Goal: Task Accomplishment & Management: Use online tool/utility

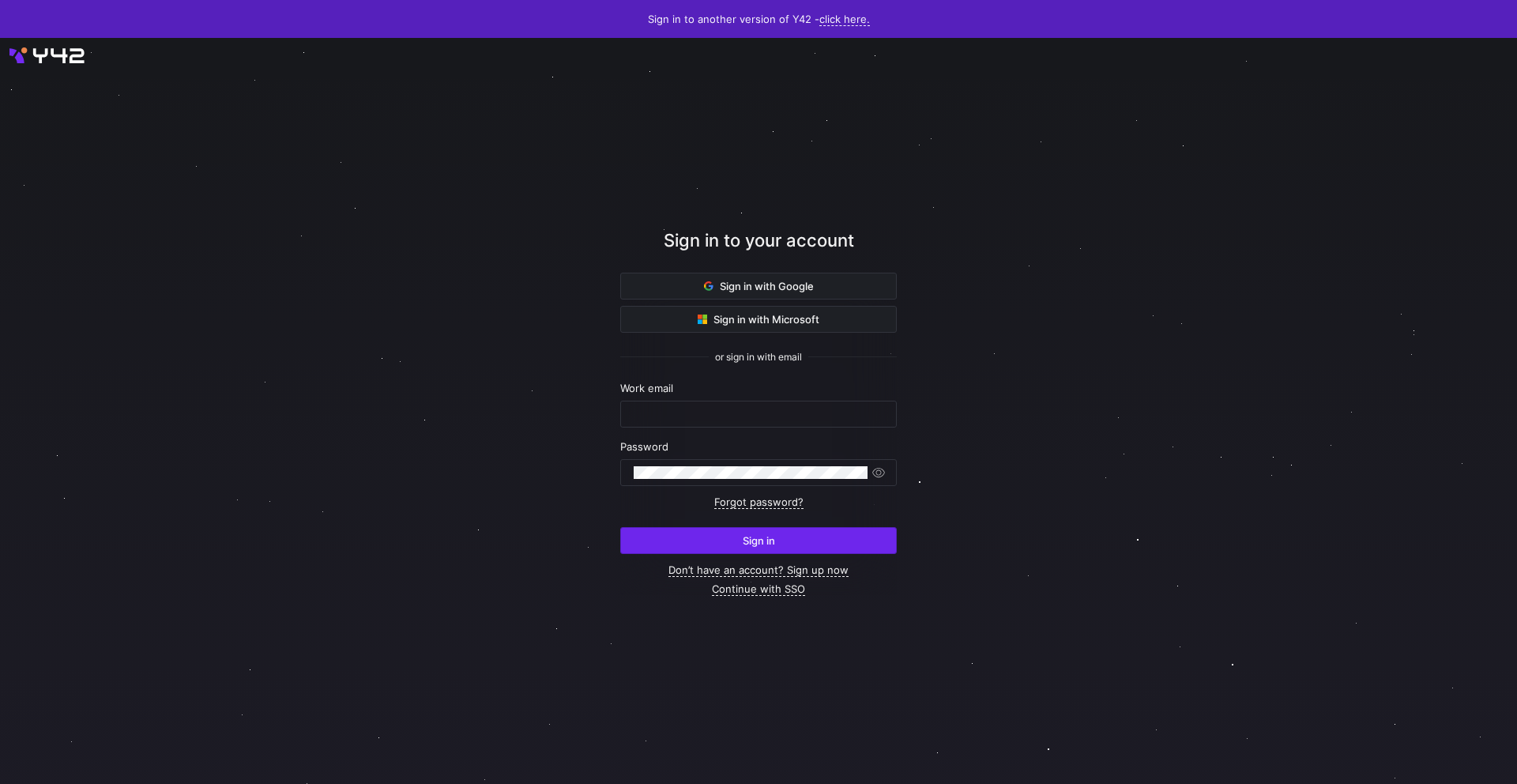
type input "[EMAIL_ADDRESS][PERSON_NAME][DOMAIN_NAME]"
click at [787, 545] on span "submit" at bounding box center [759, 540] width 275 height 25
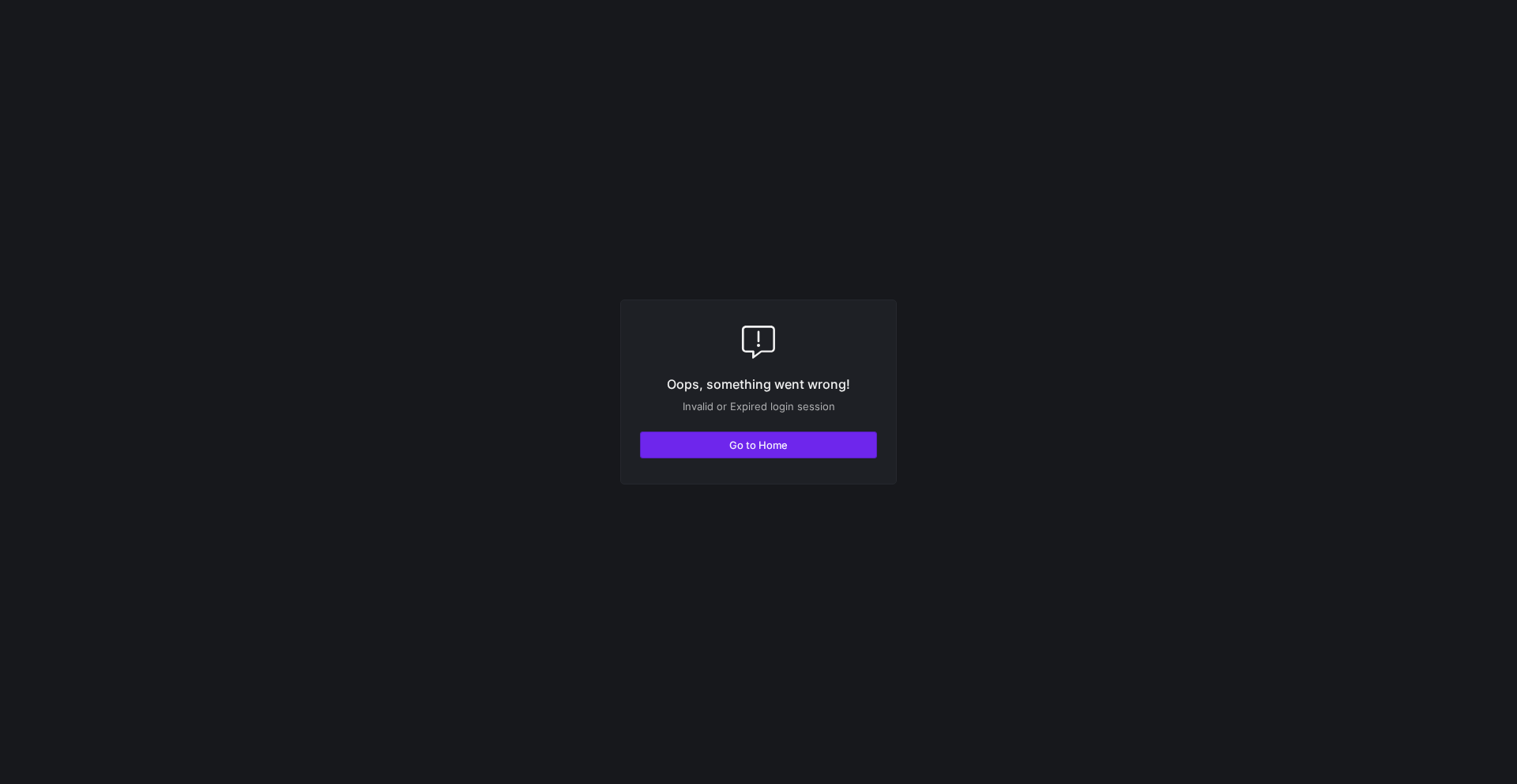
click at [795, 441] on span "button" at bounding box center [758, 444] width 235 height 25
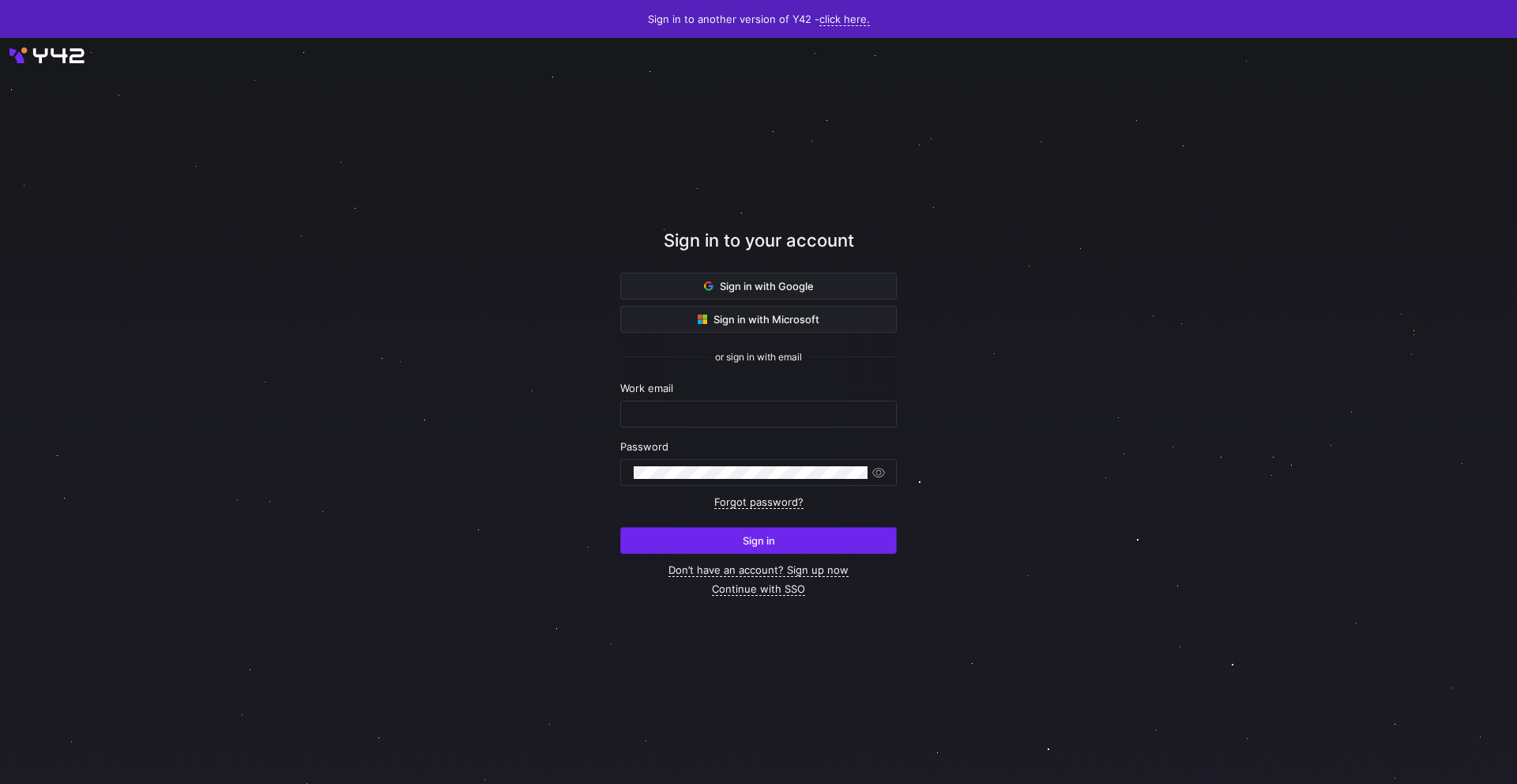
type input "[EMAIL_ADDRESS][PERSON_NAME][DOMAIN_NAME]"
click at [834, 539] on span "submit" at bounding box center [759, 540] width 275 height 25
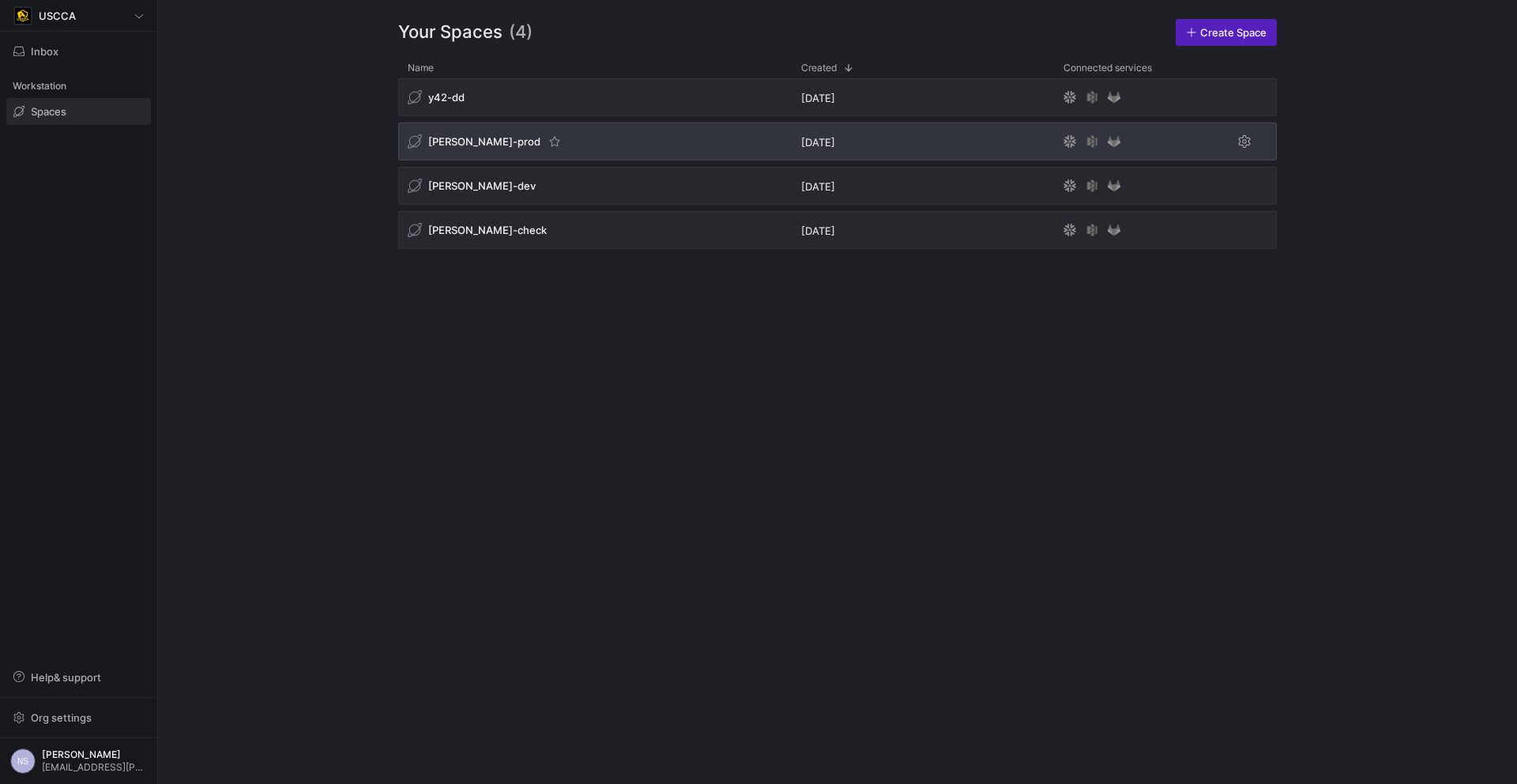
click at [615, 155] on div "[PERSON_NAME]-prod" at bounding box center [595, 142] width 393 height 38
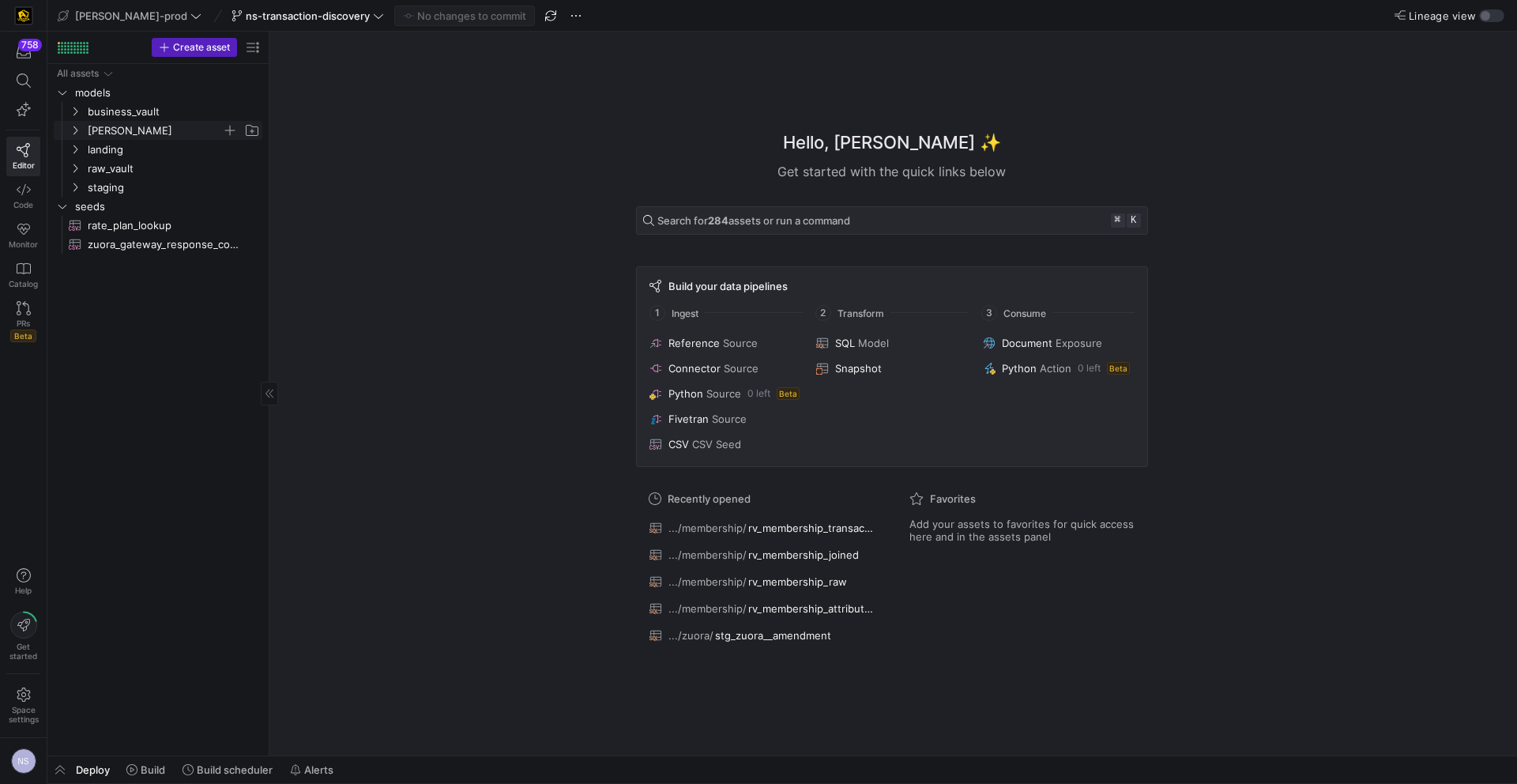
click at [115, 132] on span "[PERSON_NAME]" at bounding box center [154, 131] width 134 height 18
click at [64, 766] on span "button" at bounding box center [60, 769] width 25 height 27
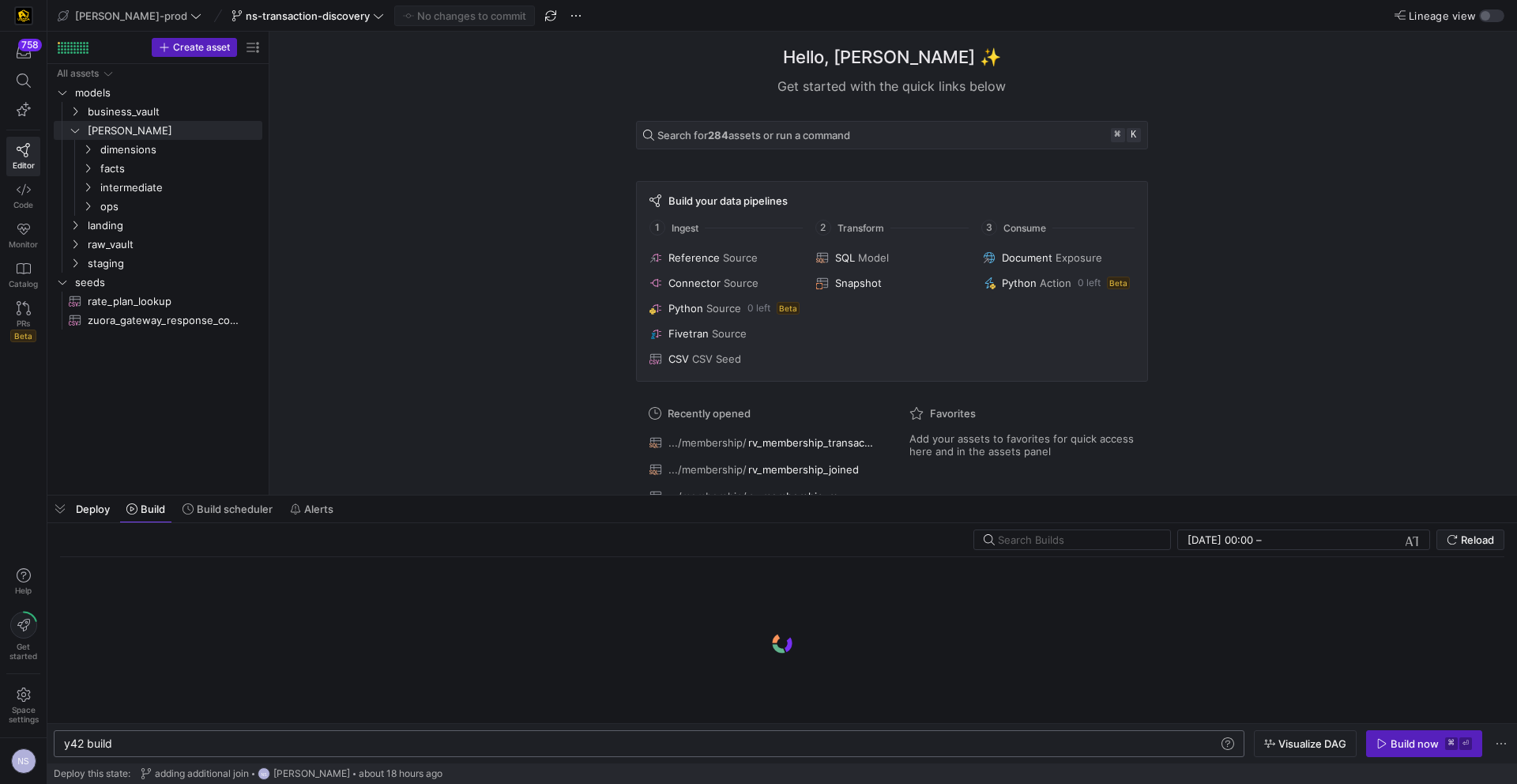
scroll to position [0, 48]
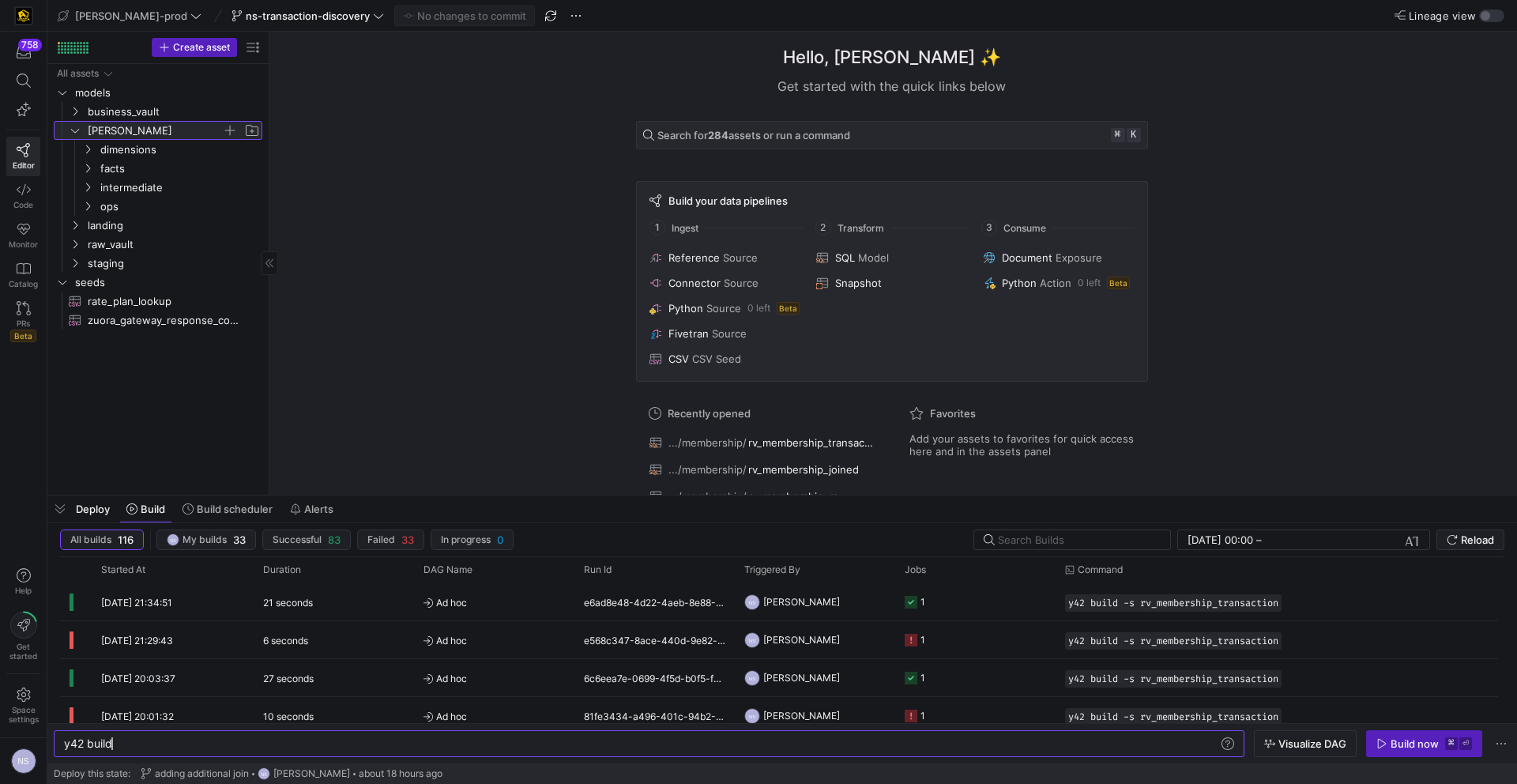
click at [122, 132] on span "edw" at bounding box center [154, 131] width 134 height 18
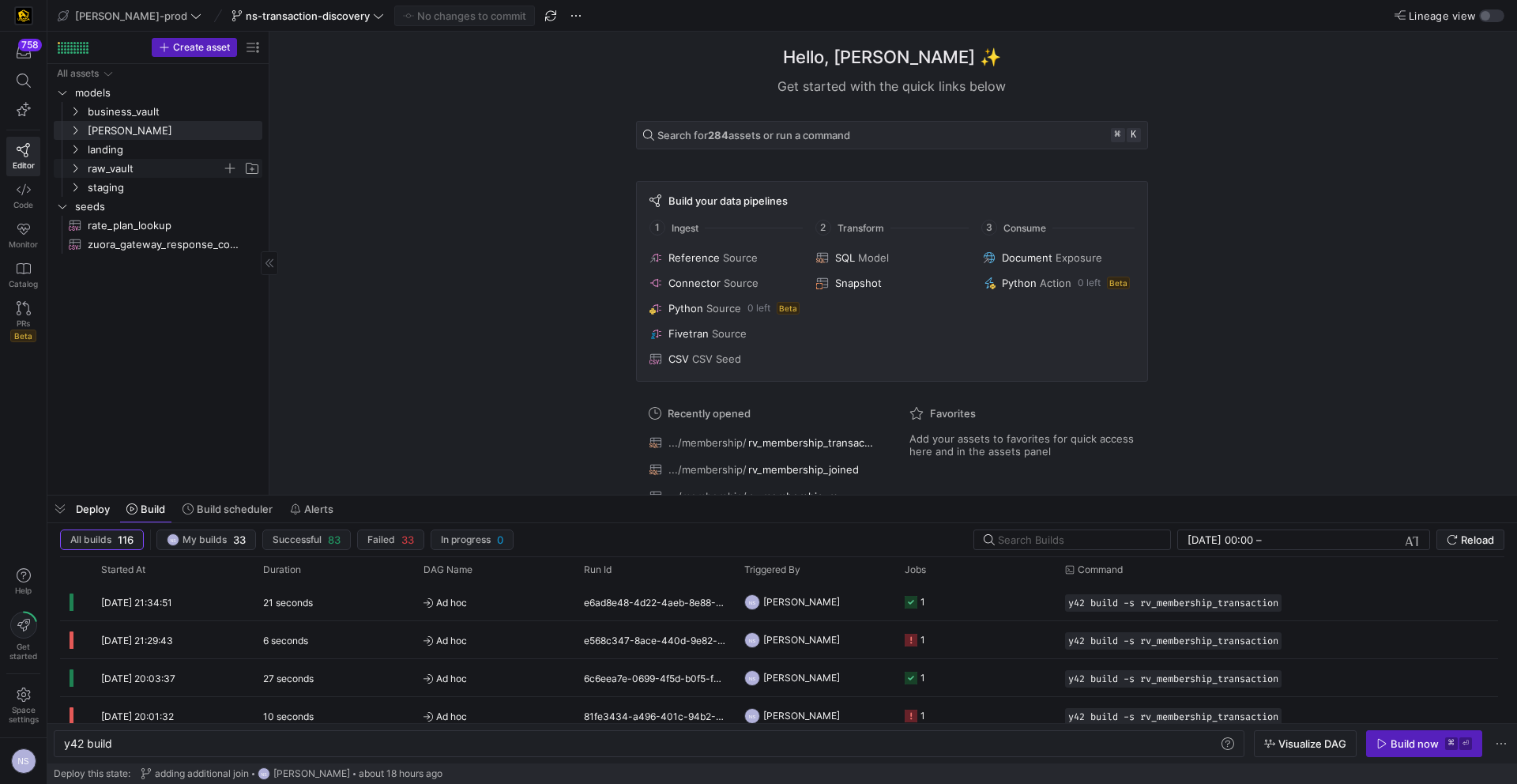
click at [115, 163] on span "raw_vault" at bounding box center [154, 169] width 134 height 18
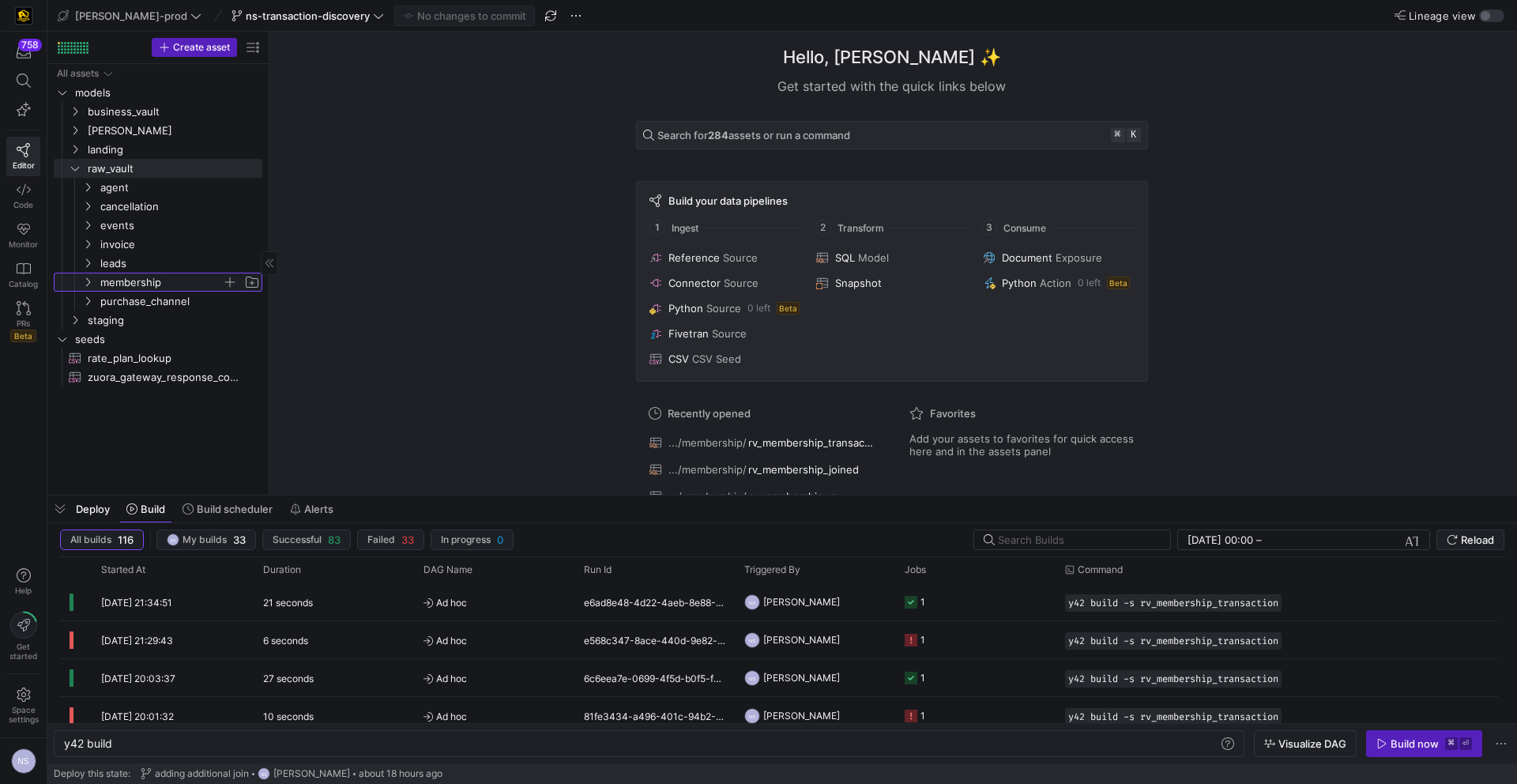
click at [122, 280] on span "membership" at bounding box center [161, 282] width 122 height 18
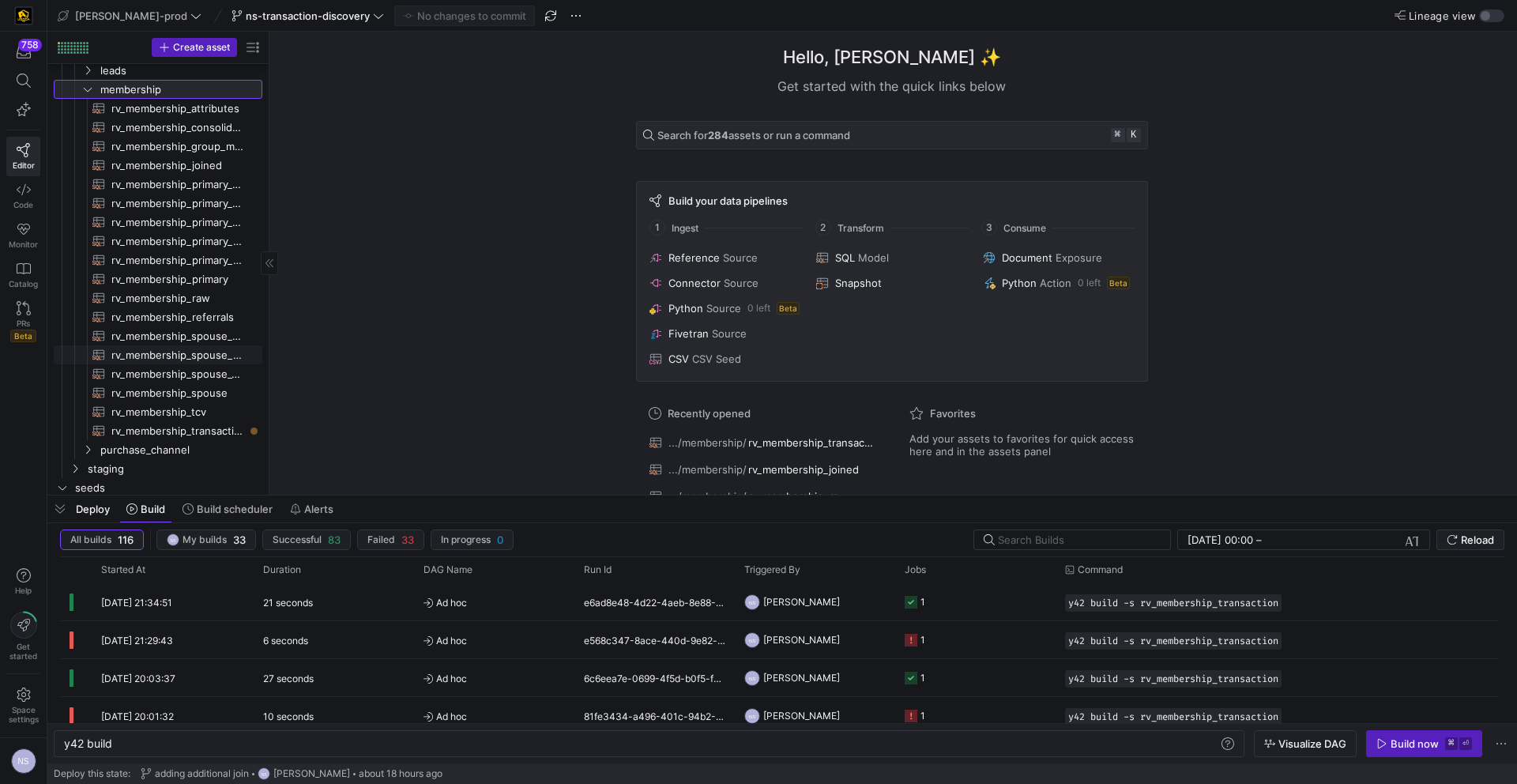
scroll to position [210, 0]
click at [201, 415] on span "rv_membership_transaction​​​​​​​​​​" at bounding box center [178, 413] width 133 height 18
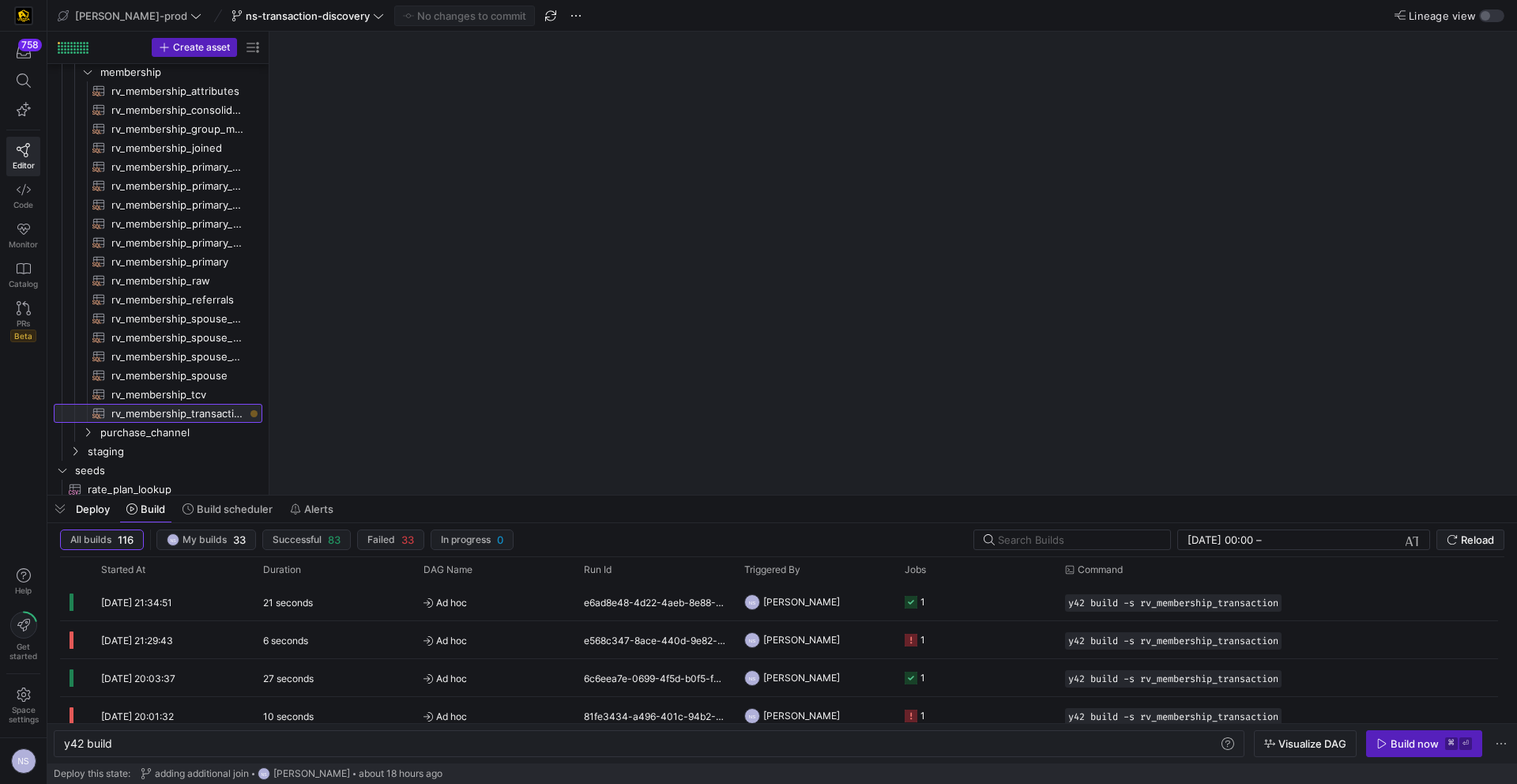
type textarea "y42 build -s rv_membership_transaction"
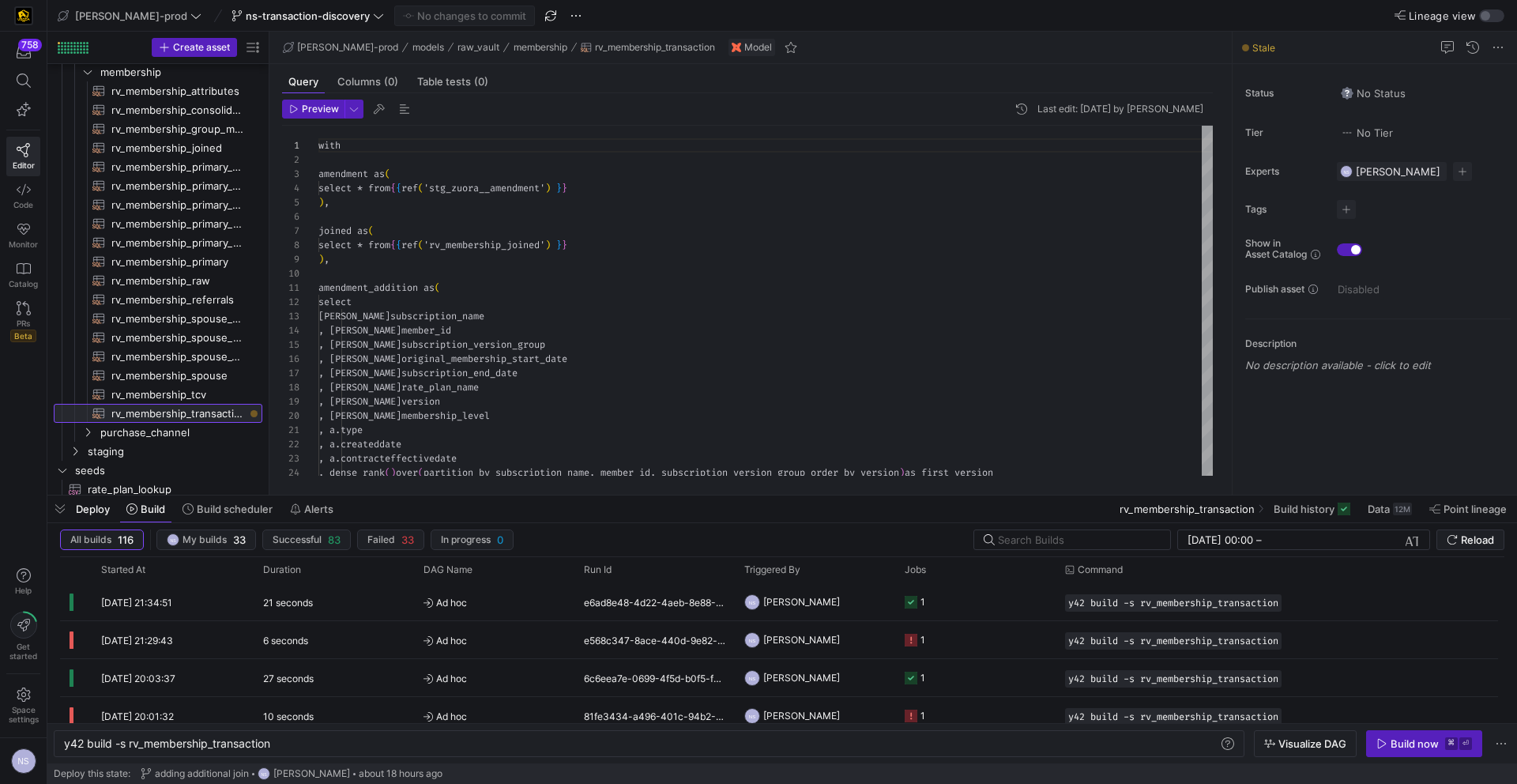
scroll to position [143, 0]
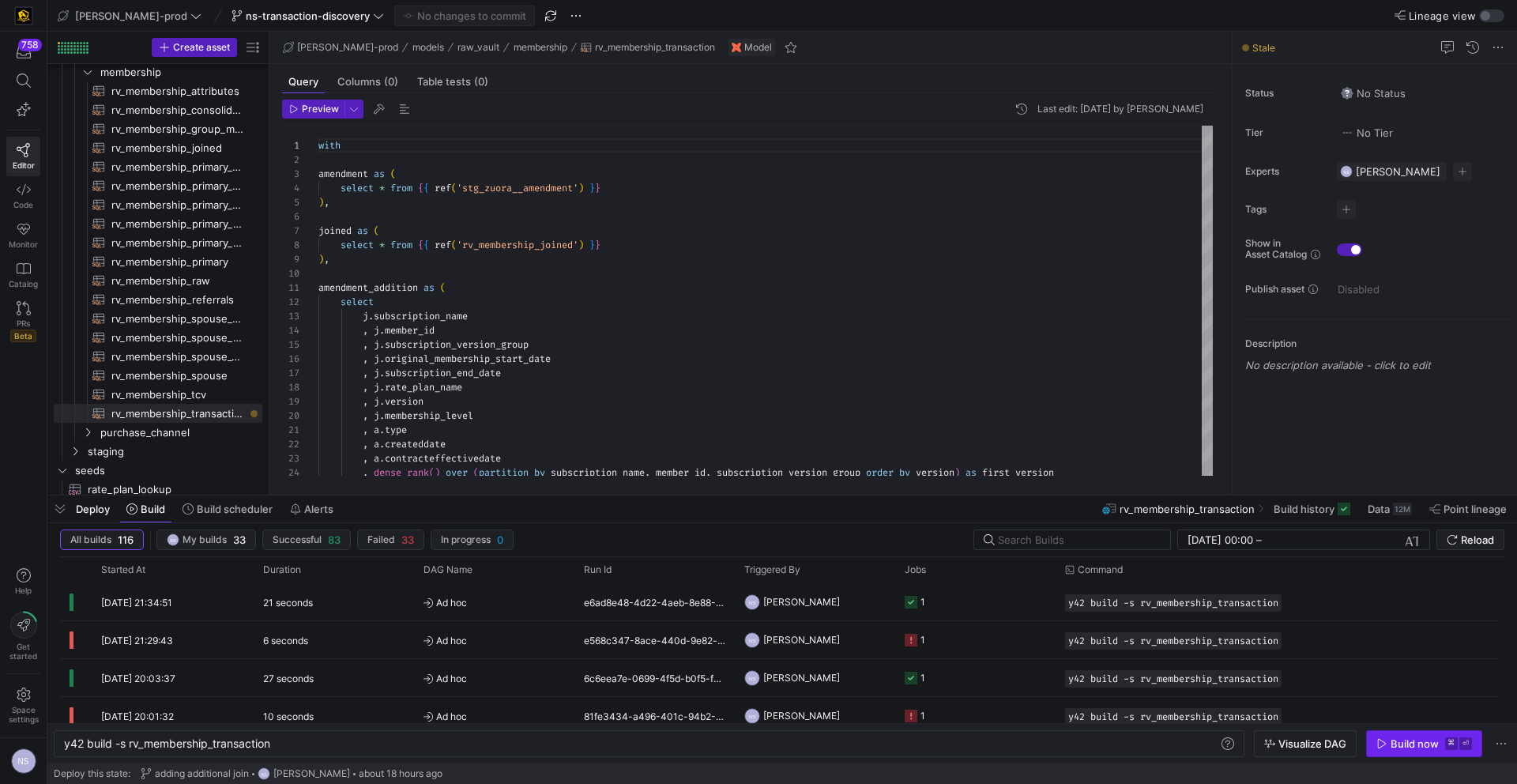
click at [1399, 746] on div "Build now" at bounding box center [1415, 743] width 48 height 13
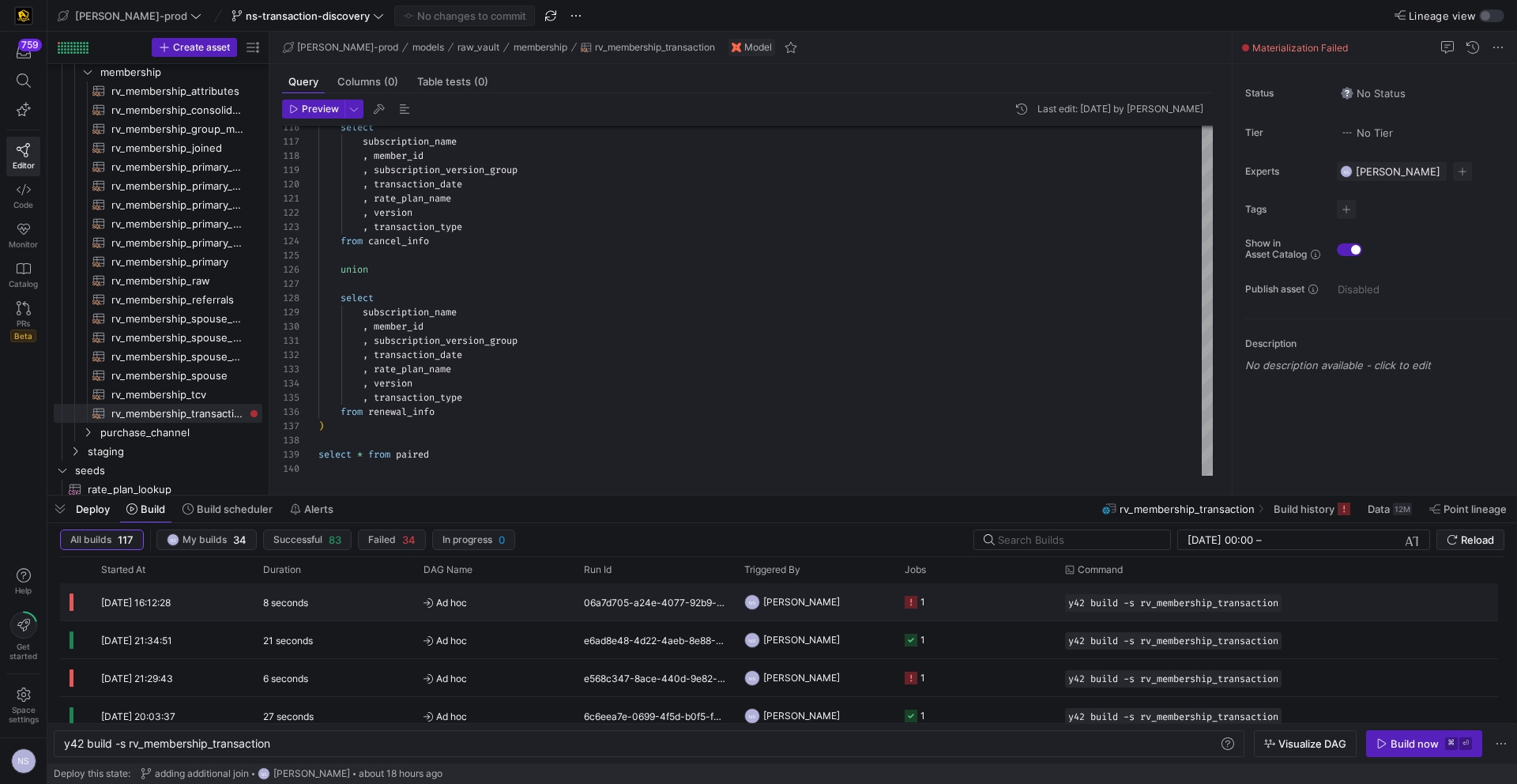
scroll to position [3, 0]
click at [826, 607] on span "Noah Streveler" at bounding box center [801, 599] width 77 height 37
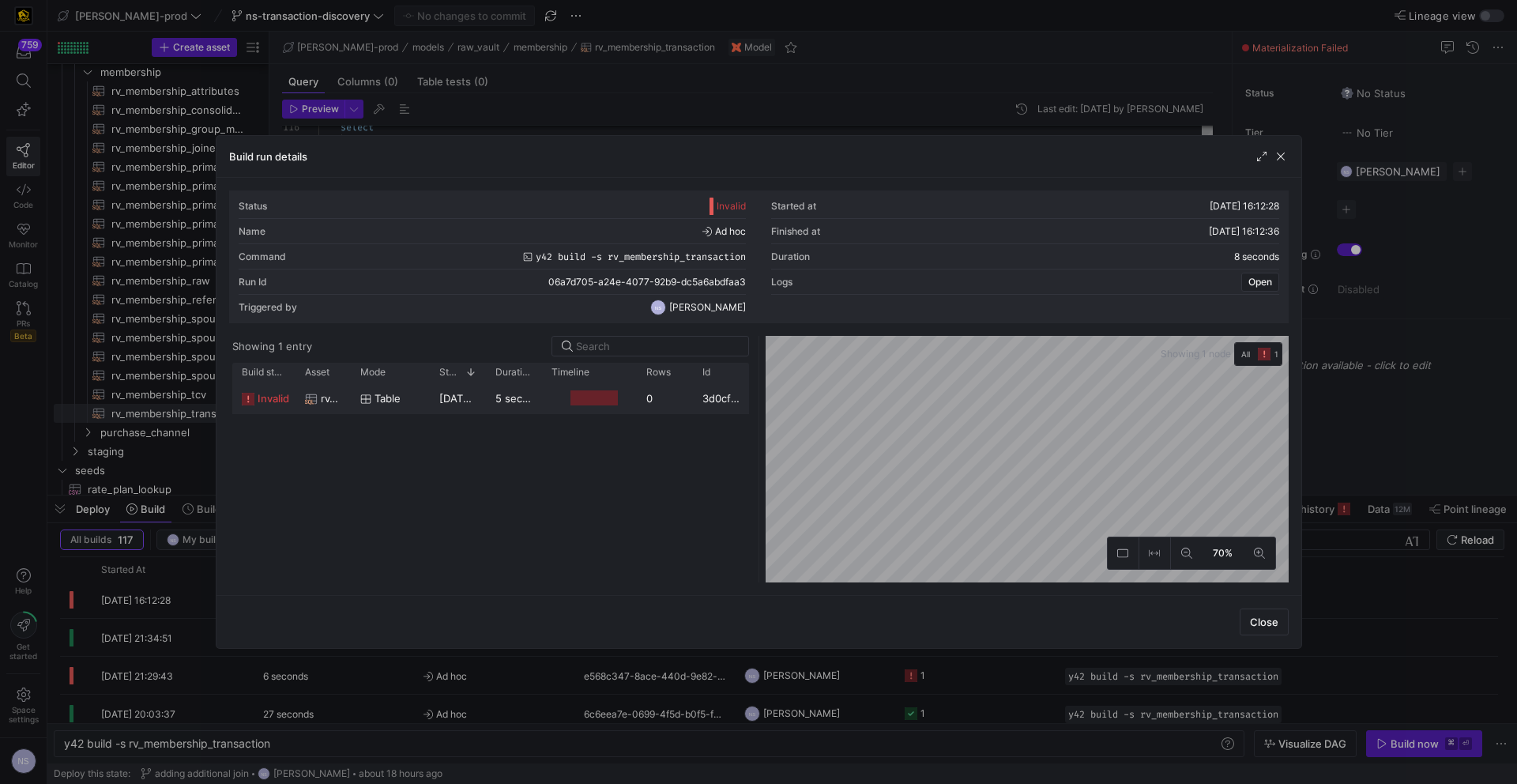
click at [605, 410] on y42-job-duration-timeline-cell-renderer at bounding box center [590, 398] width 76 height 29
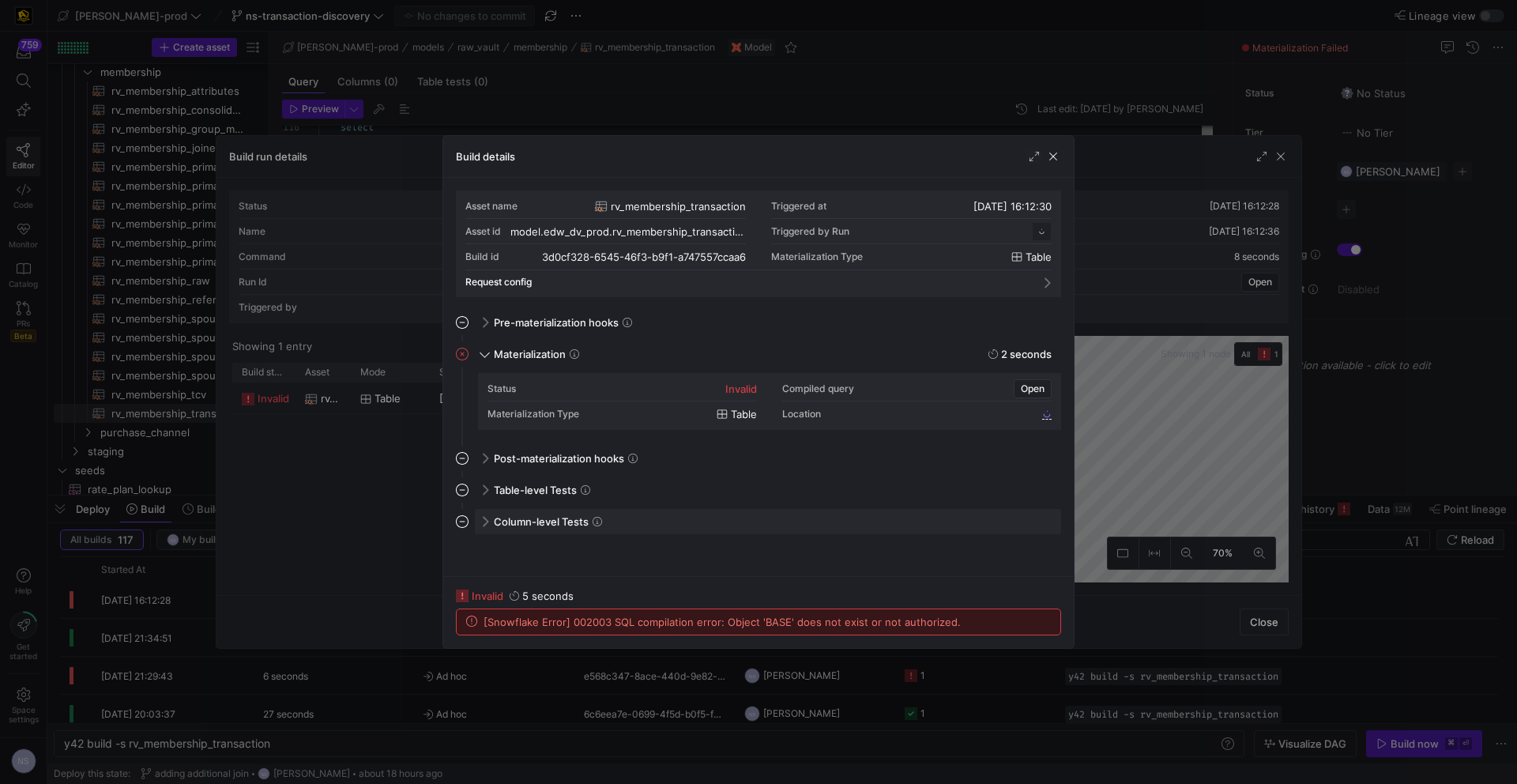
scroll to position [143, 0]
click at [1187, 474] on div at bounding box center [758, 392] width 1517 height 784
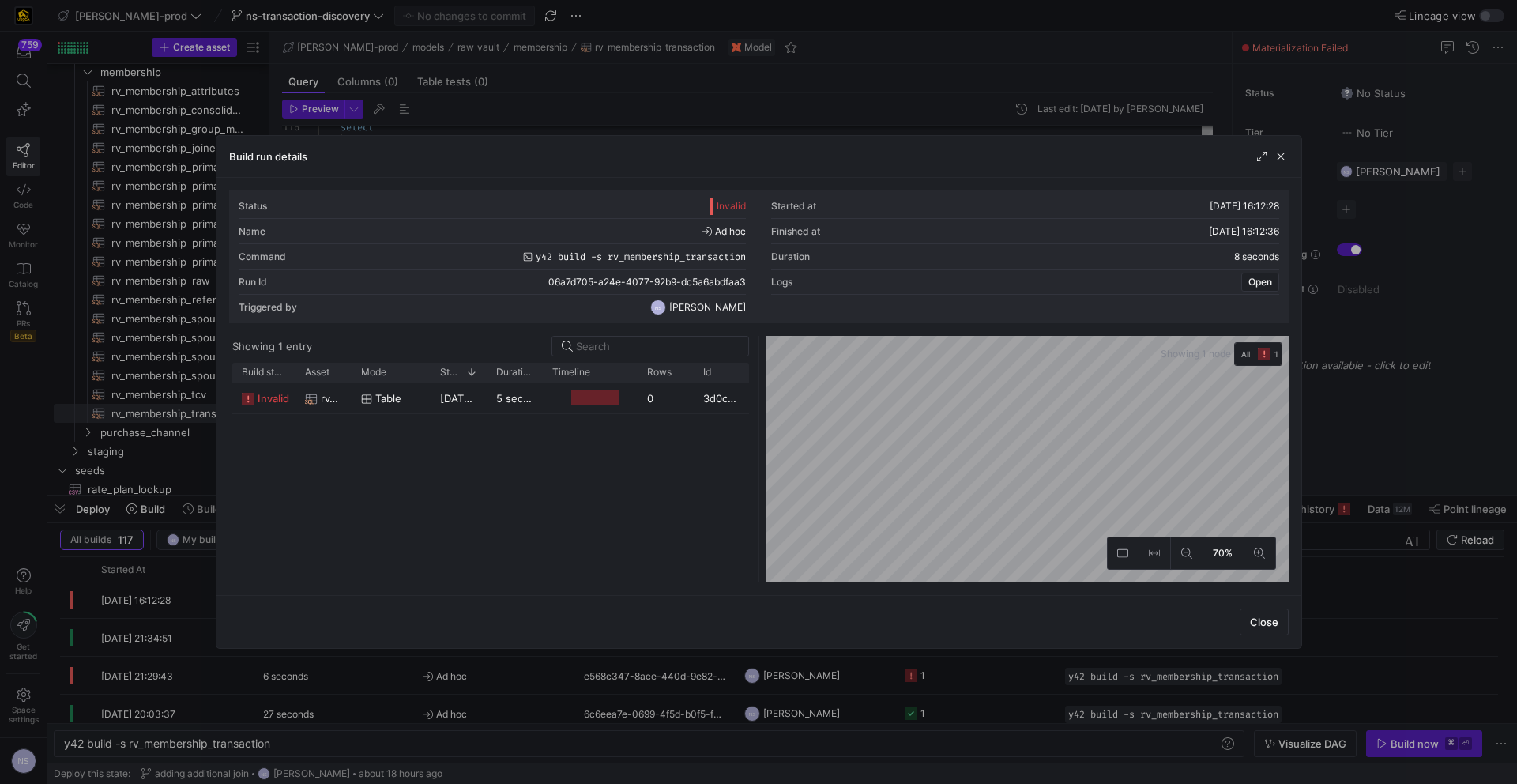
click at [1389, 441] on div at bounding box center [758, 392] width 1517 height 784
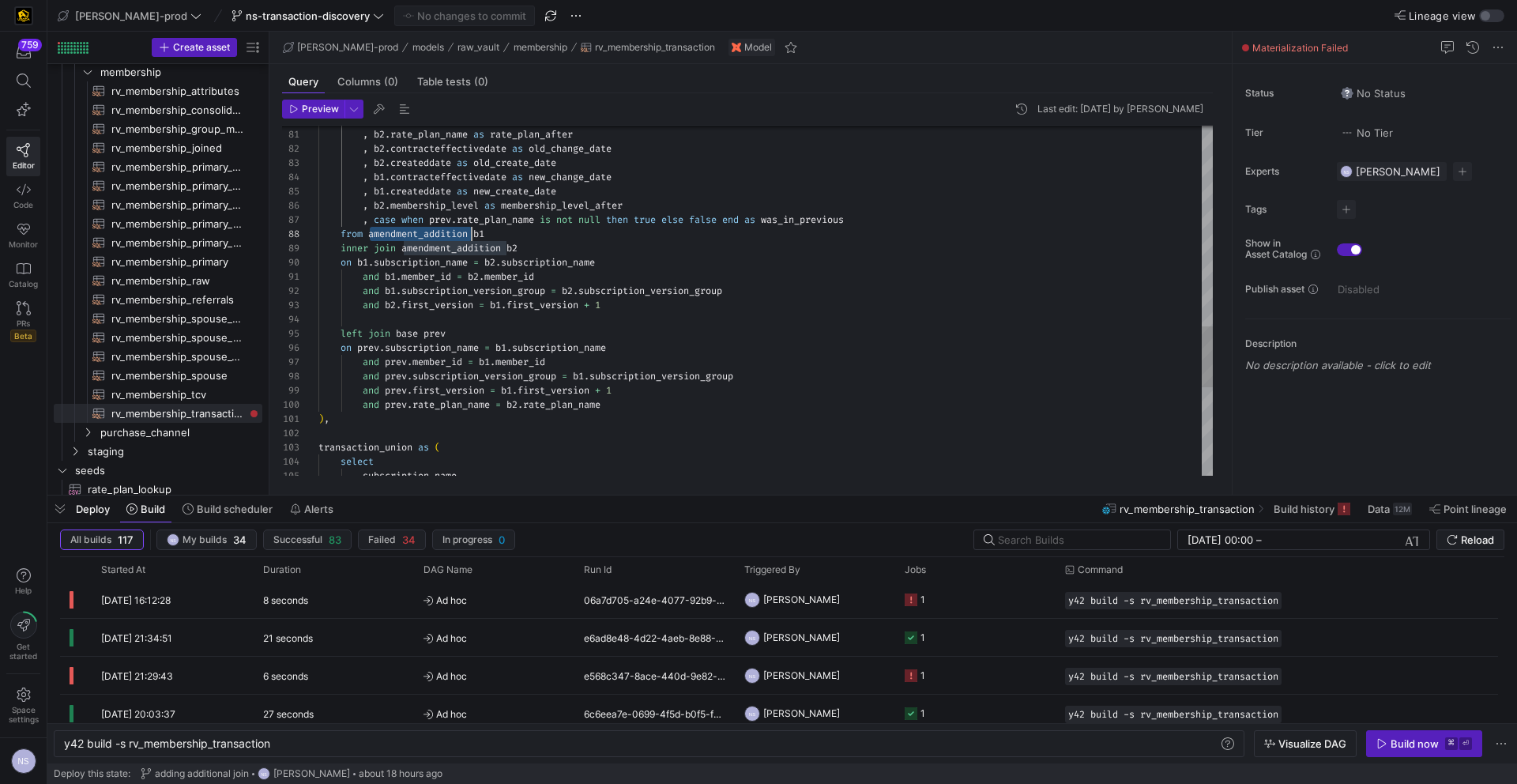
type textarea "and b1.member_id = b2.member_id and b1.subscription_version_group = b2.subscrip…"
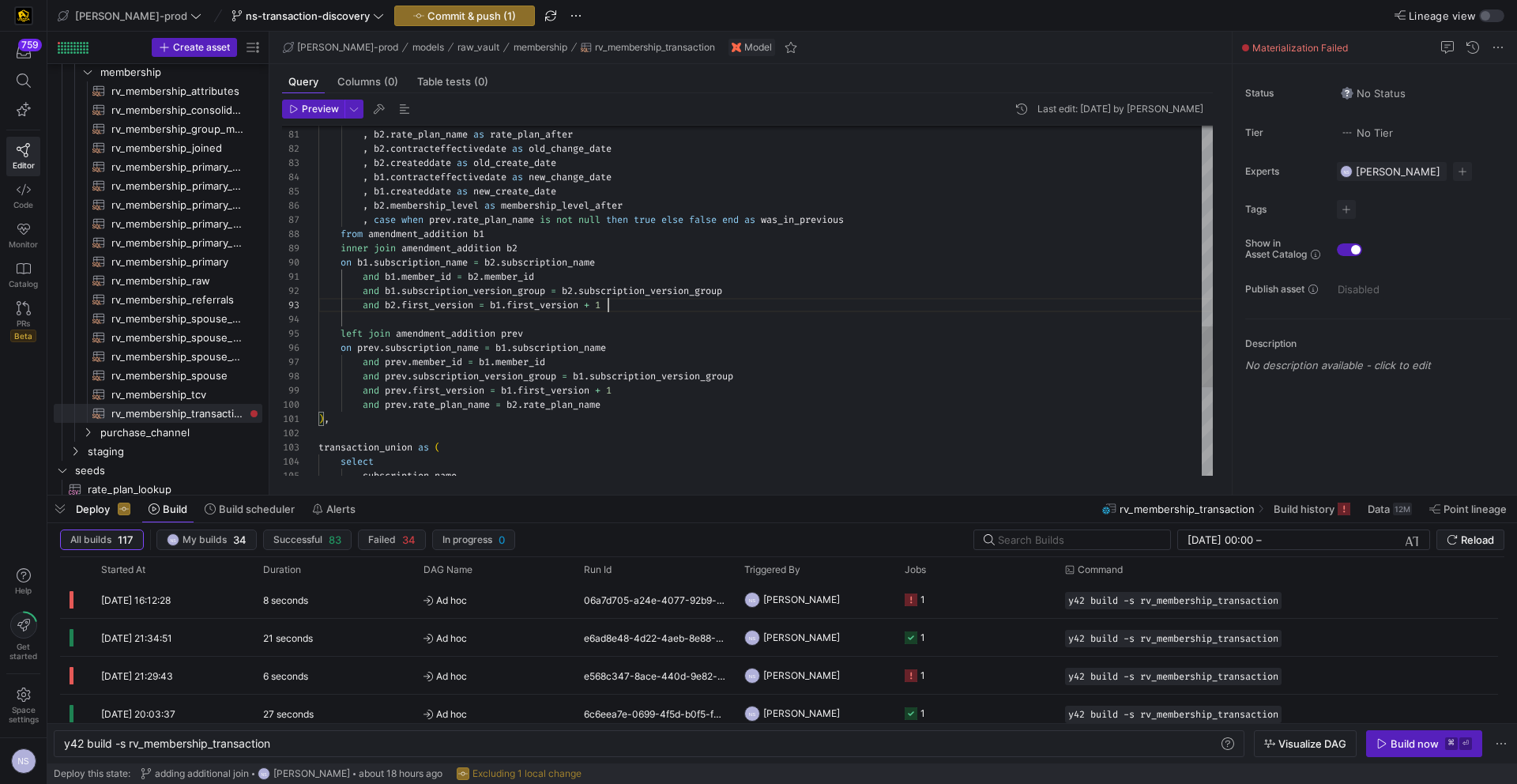
click at [449, 21] on span "Commit & push (1)" at bounding box center [472, 16] width 88 height 13
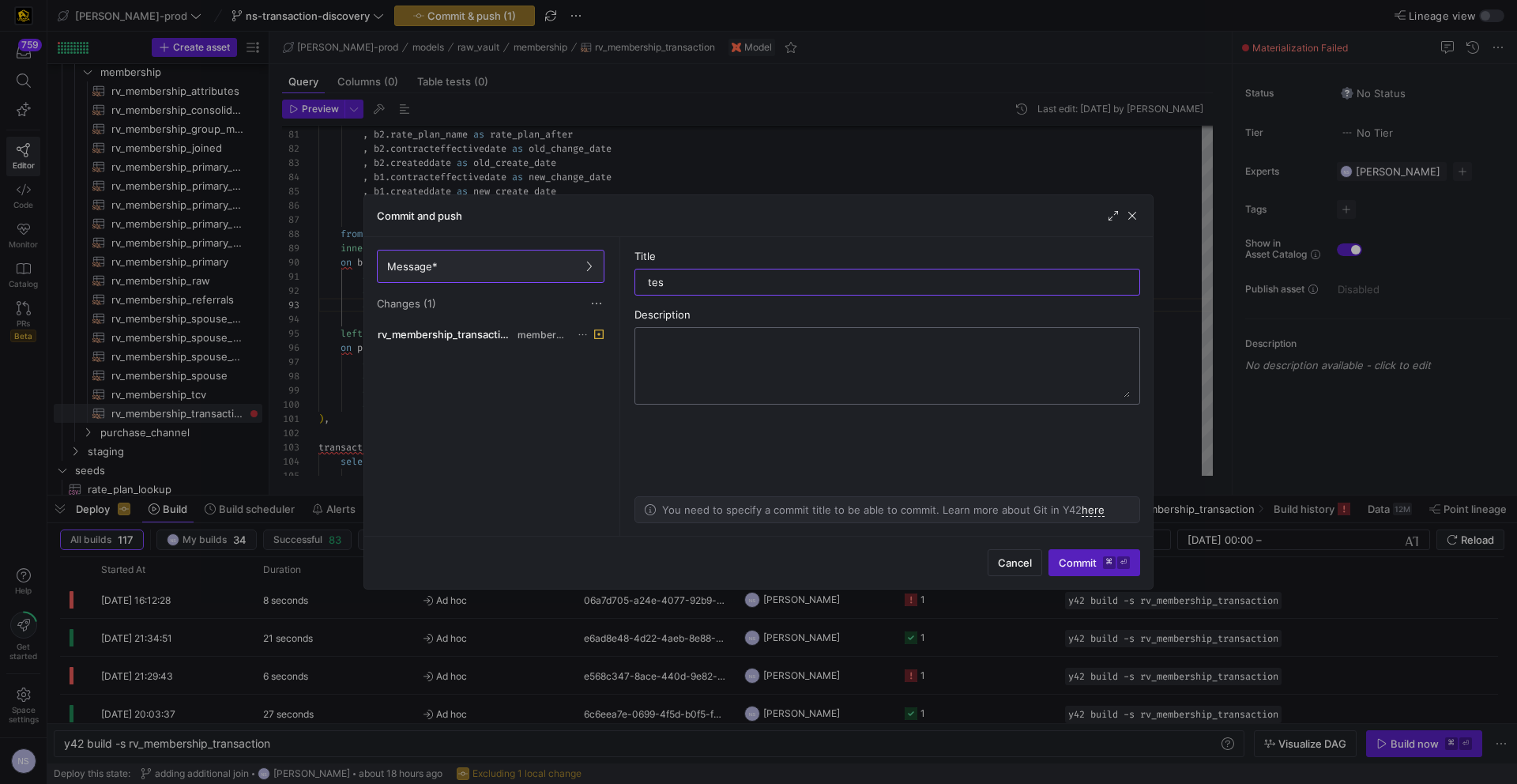
type input "test"
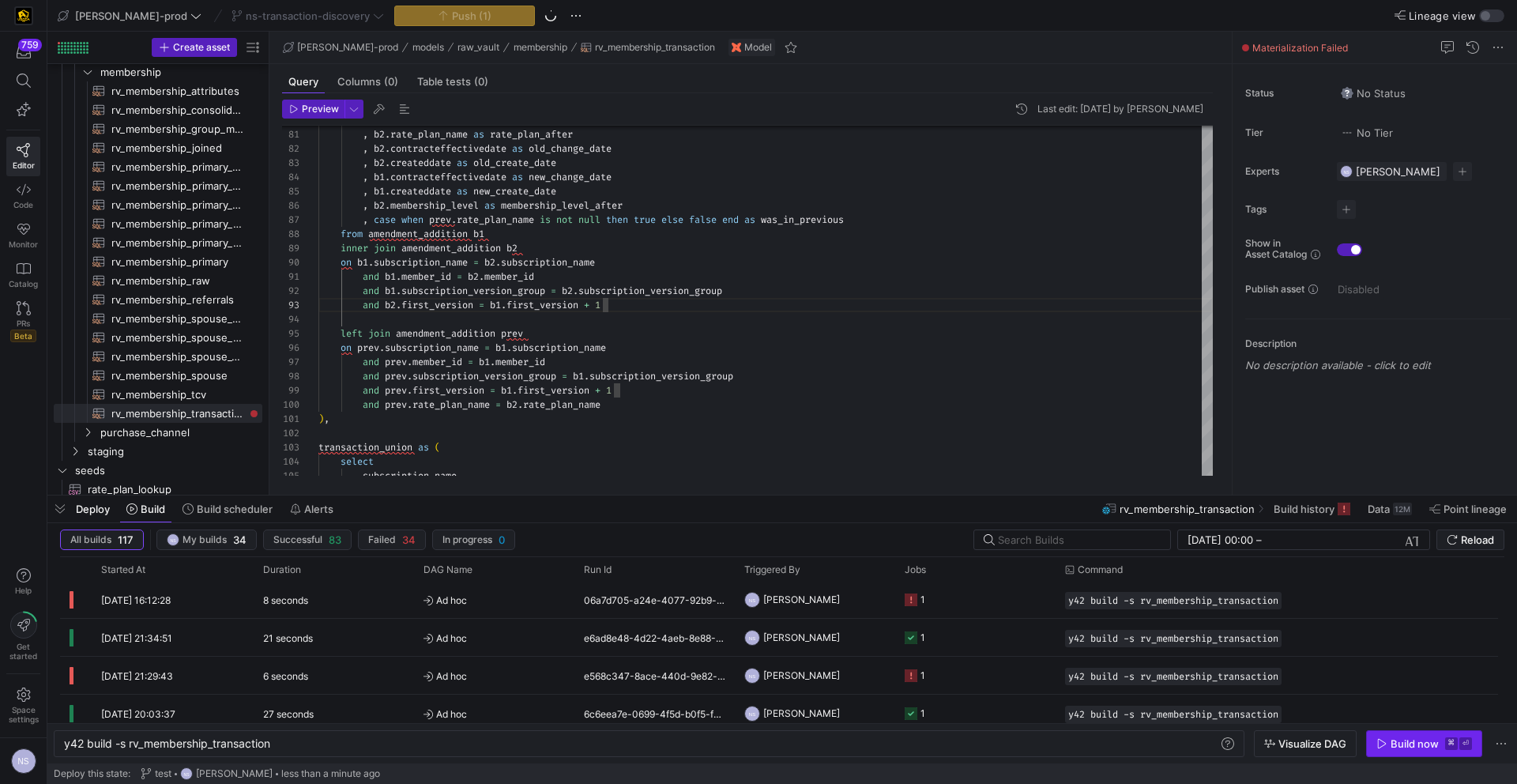
click at [1391, 742] on div "Build now" at bounding box center [1415, 743] width 48 height 13
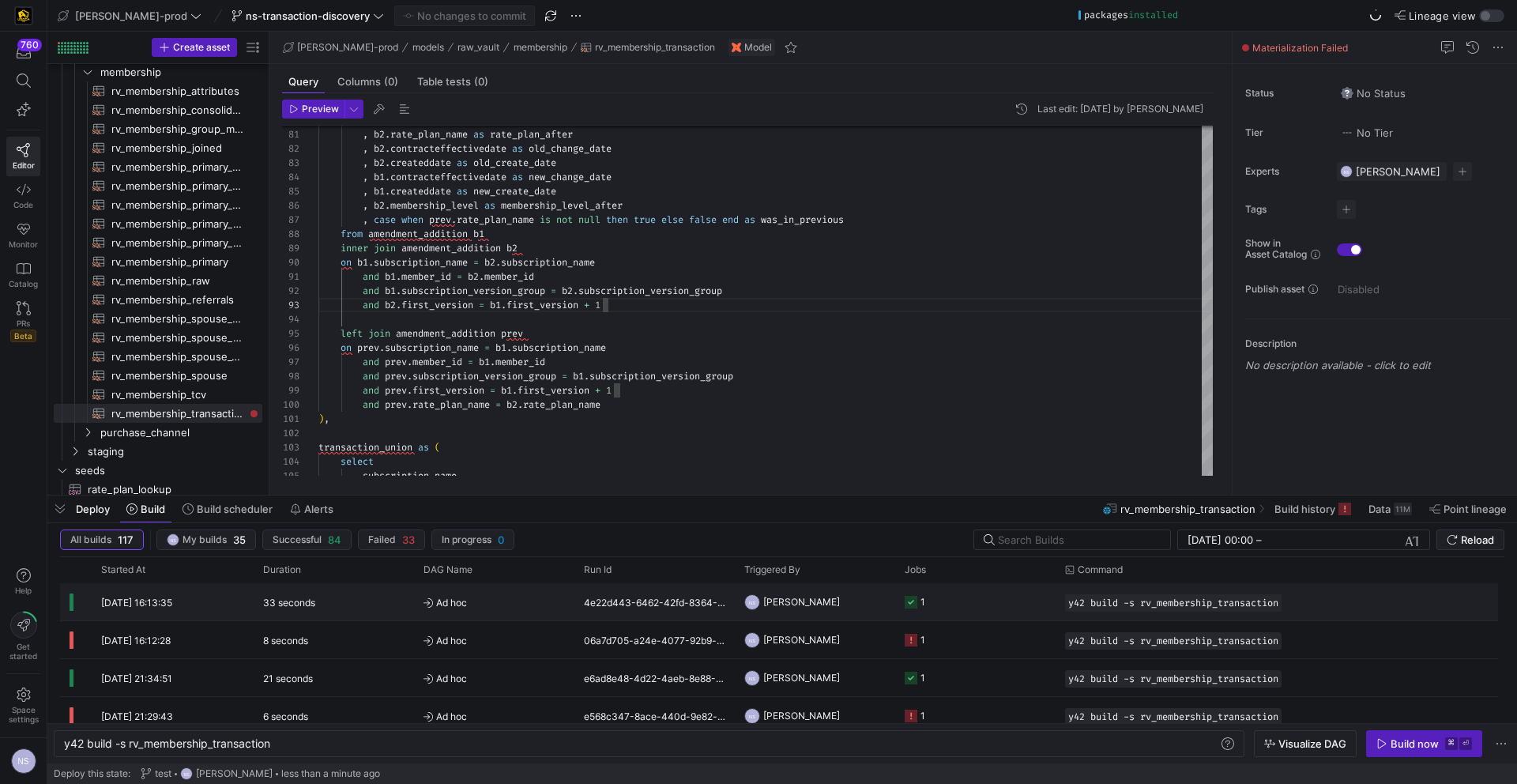
click at [507, 602] on span "Ad hoc" at bounding box center [494, 602] width 142 height 37
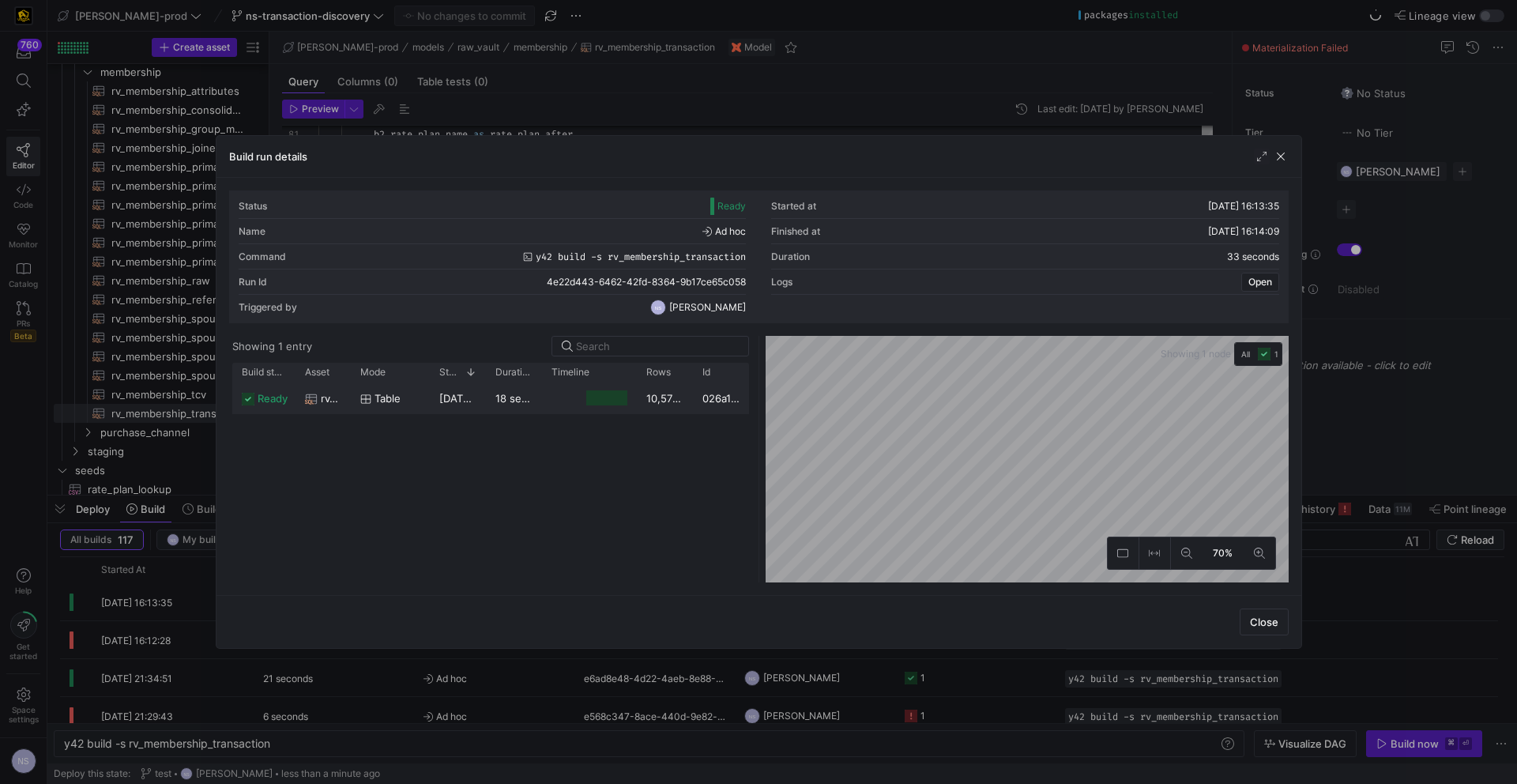
click at [621, 401] on div at bounding box center [607, 398] width 41 height 15
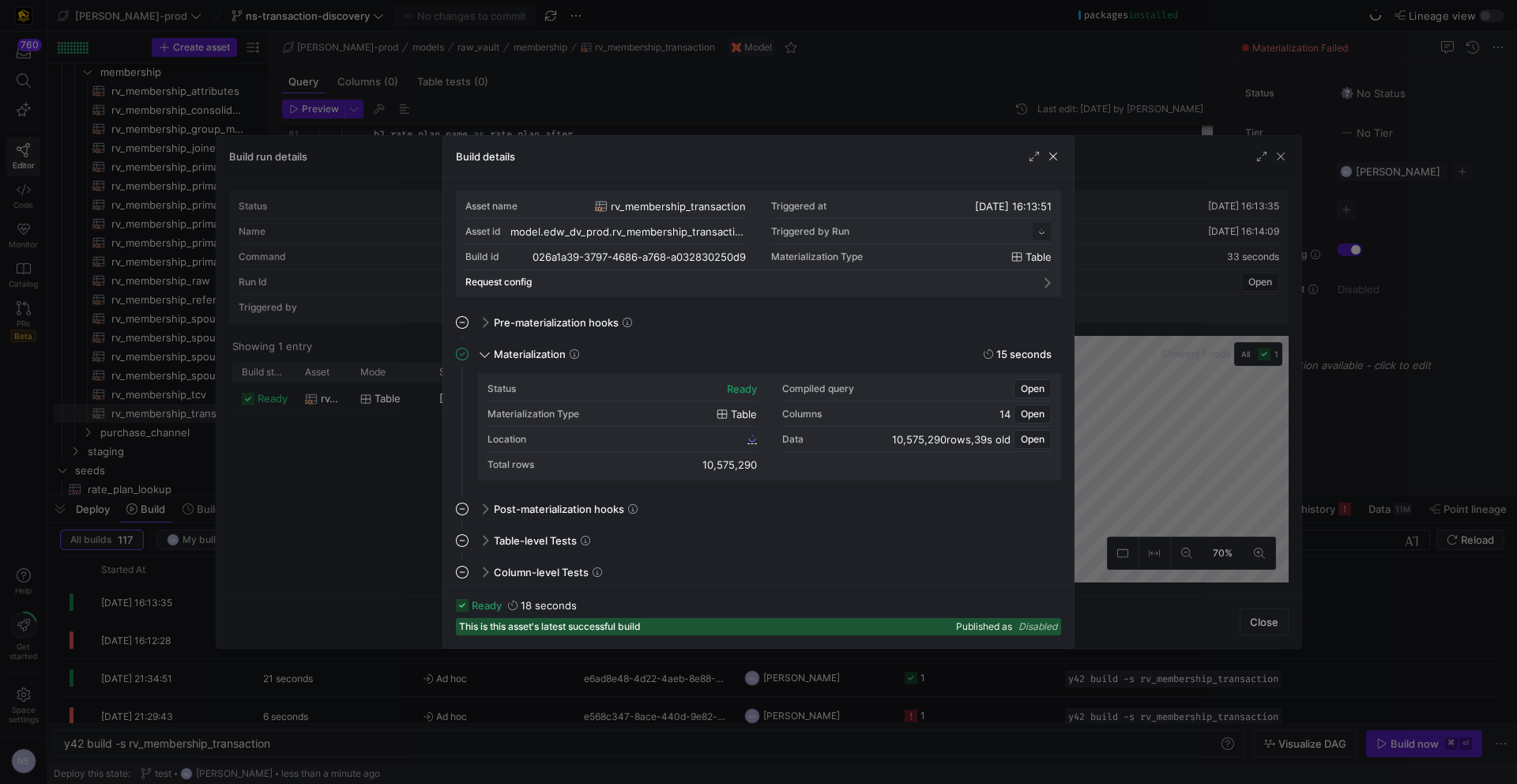
scroll to position [143, 0]
click at [736, 442] on div "Location" at bounding box center [622, 439] width 270 height 25
click at [714, 437] on span "026a1a39_3797_4686_a768_a032830250d9" at bounding box center [647, 438] width 194 height 11
click at [1206, 407] on div at bounding box center [758, 392] width 1517 height 784
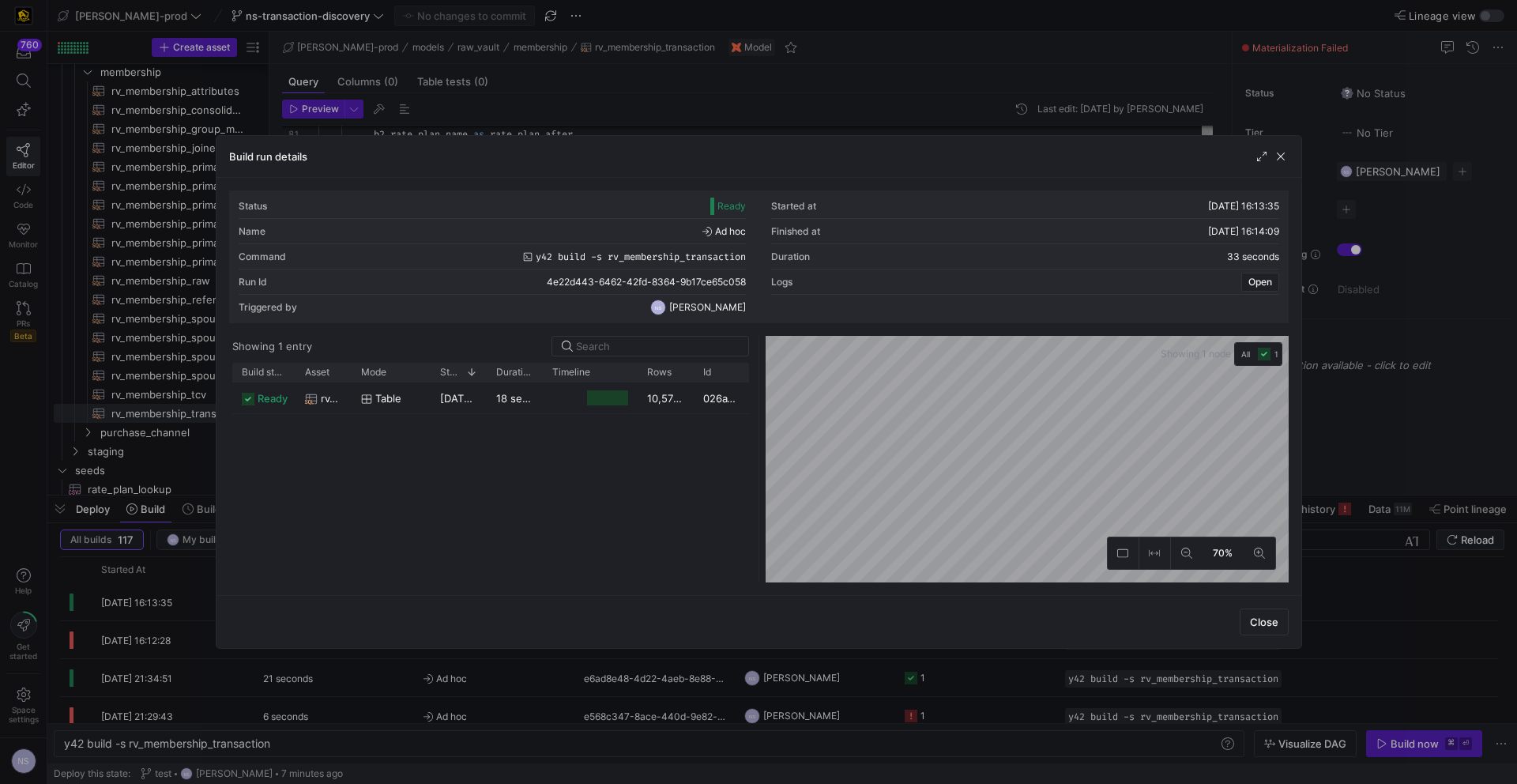
click at [1332, 424] on div at bounding box center [758, 392] width 1517 height 784
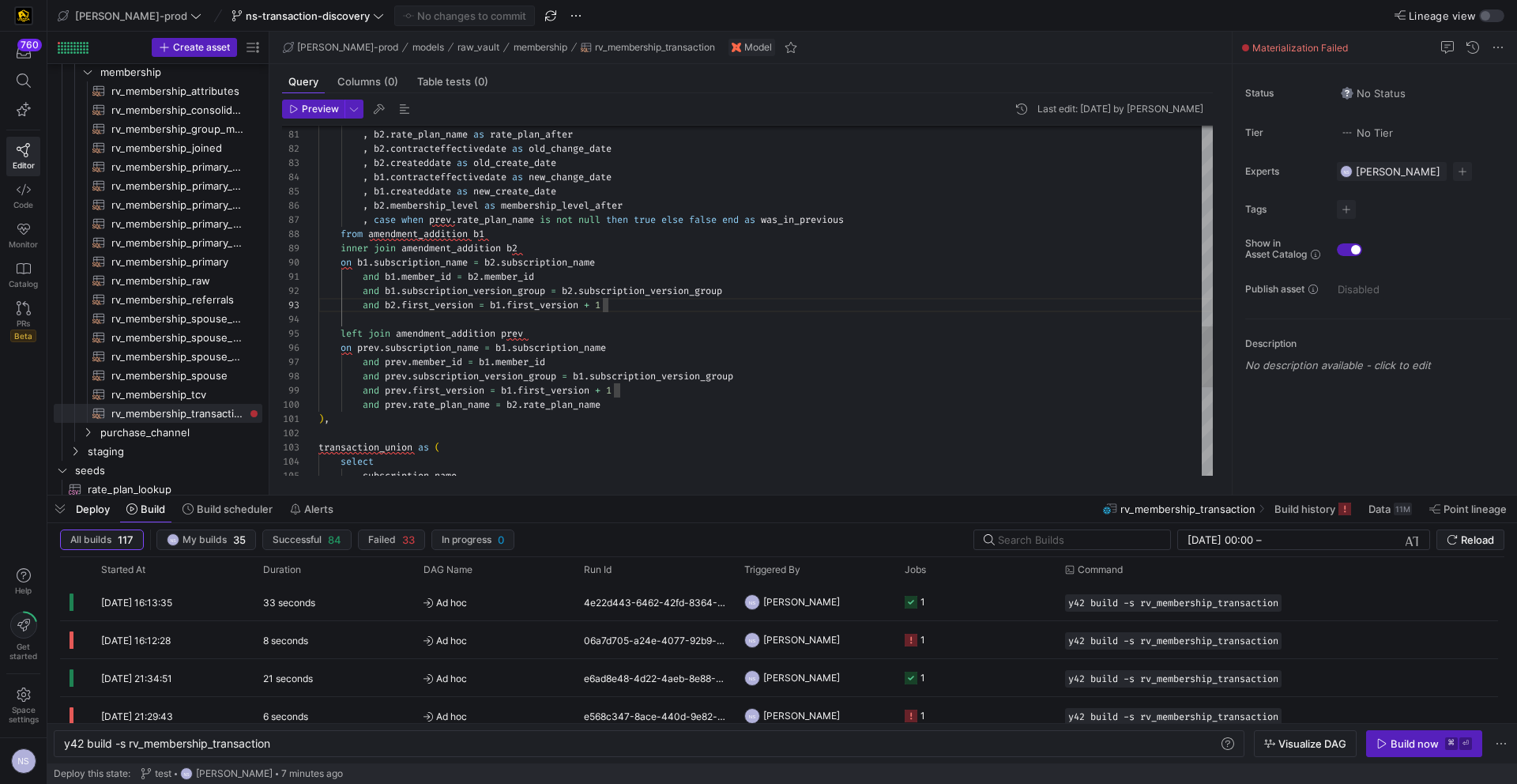
click at [653, 402] on div "and prev . rate_plan_name = b2 . rate_plan_name" at bounding box center [765, 405] width 895 height 14
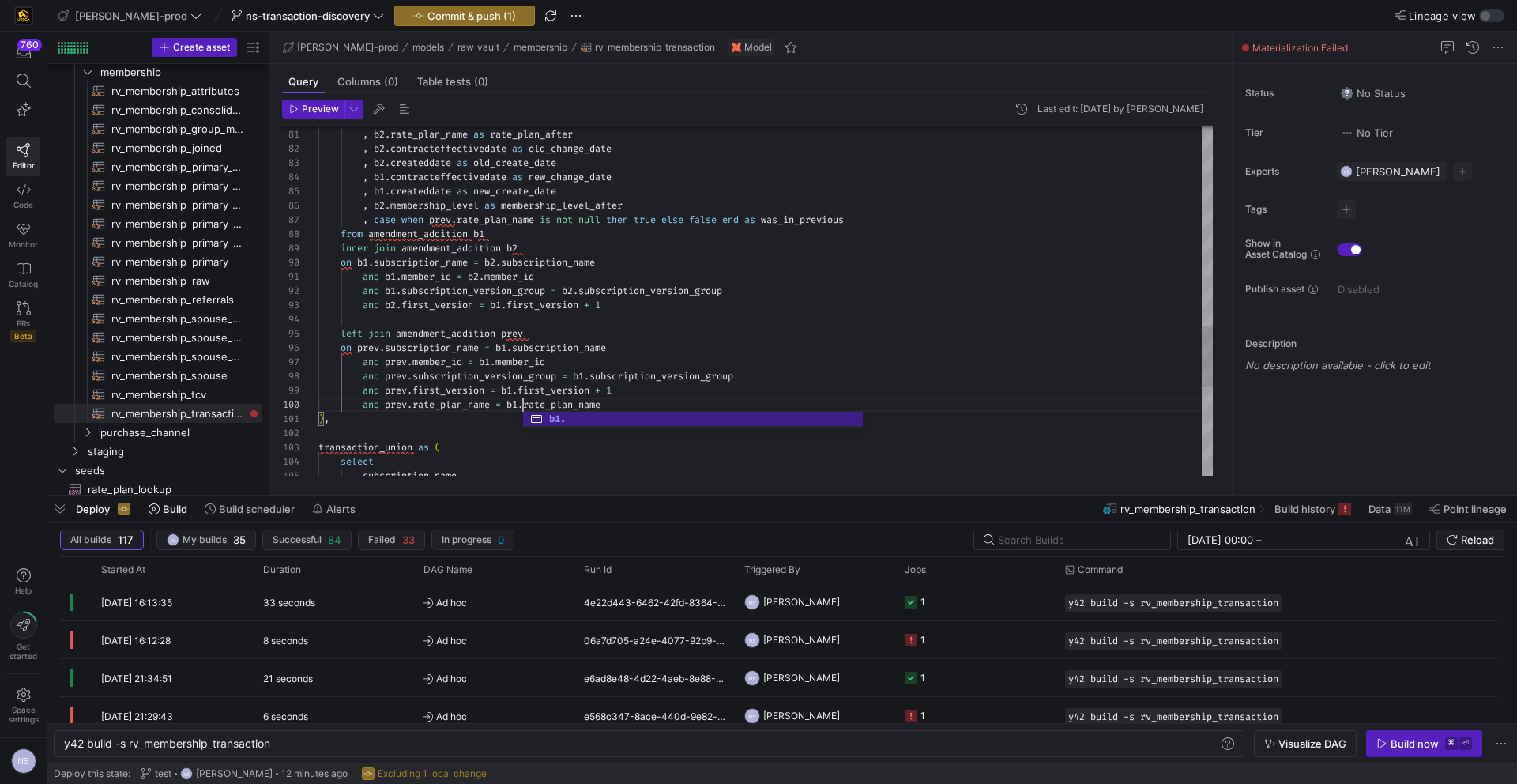
scroll to position [99, 324]
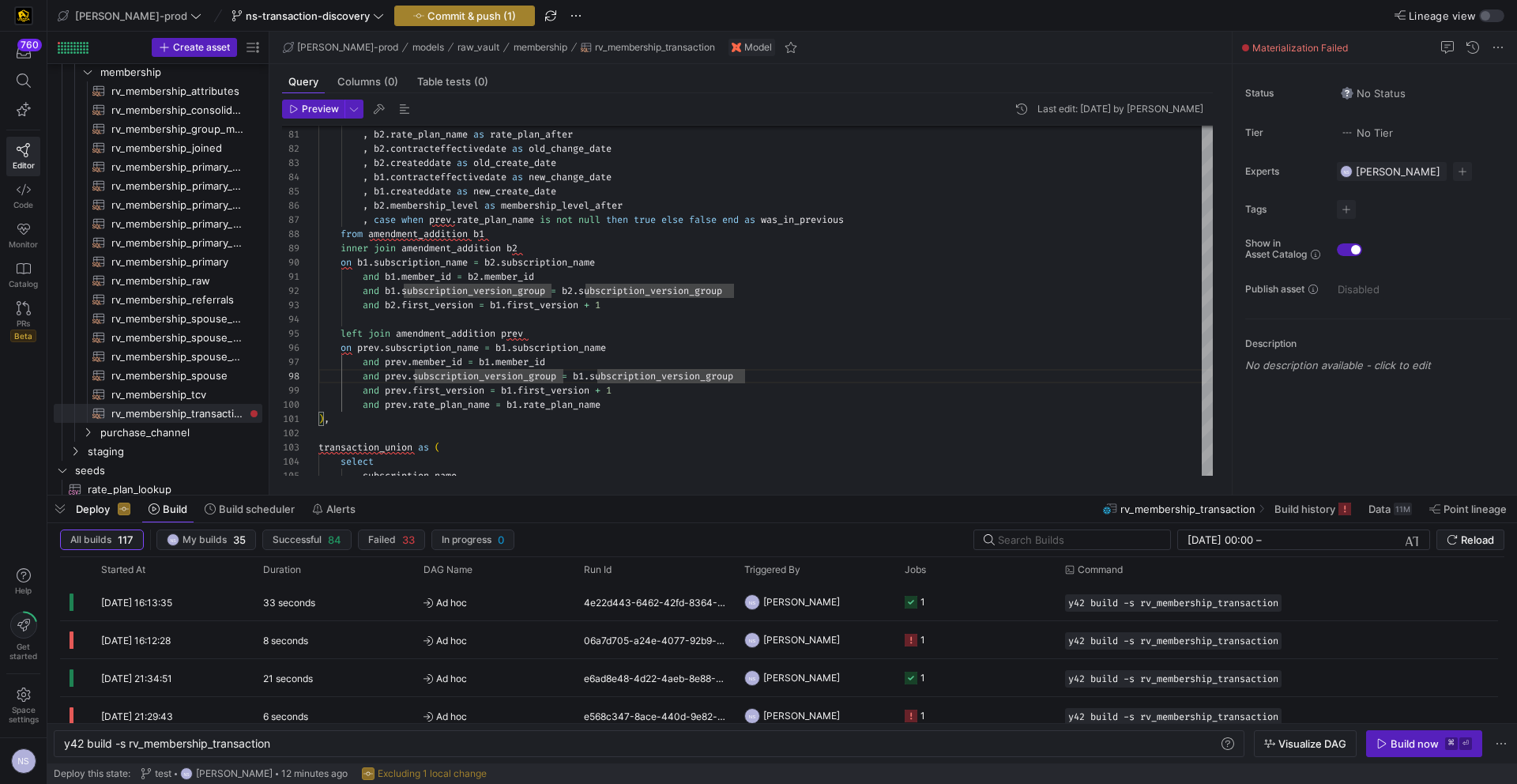
type textarea "and b1.member_id = b2.member_id and b1.subscription_version_group = b2.subscrip…"
click at [447, 21] on span "Commit & push (1)" at bounding box center [472, 16] width 88 height 13
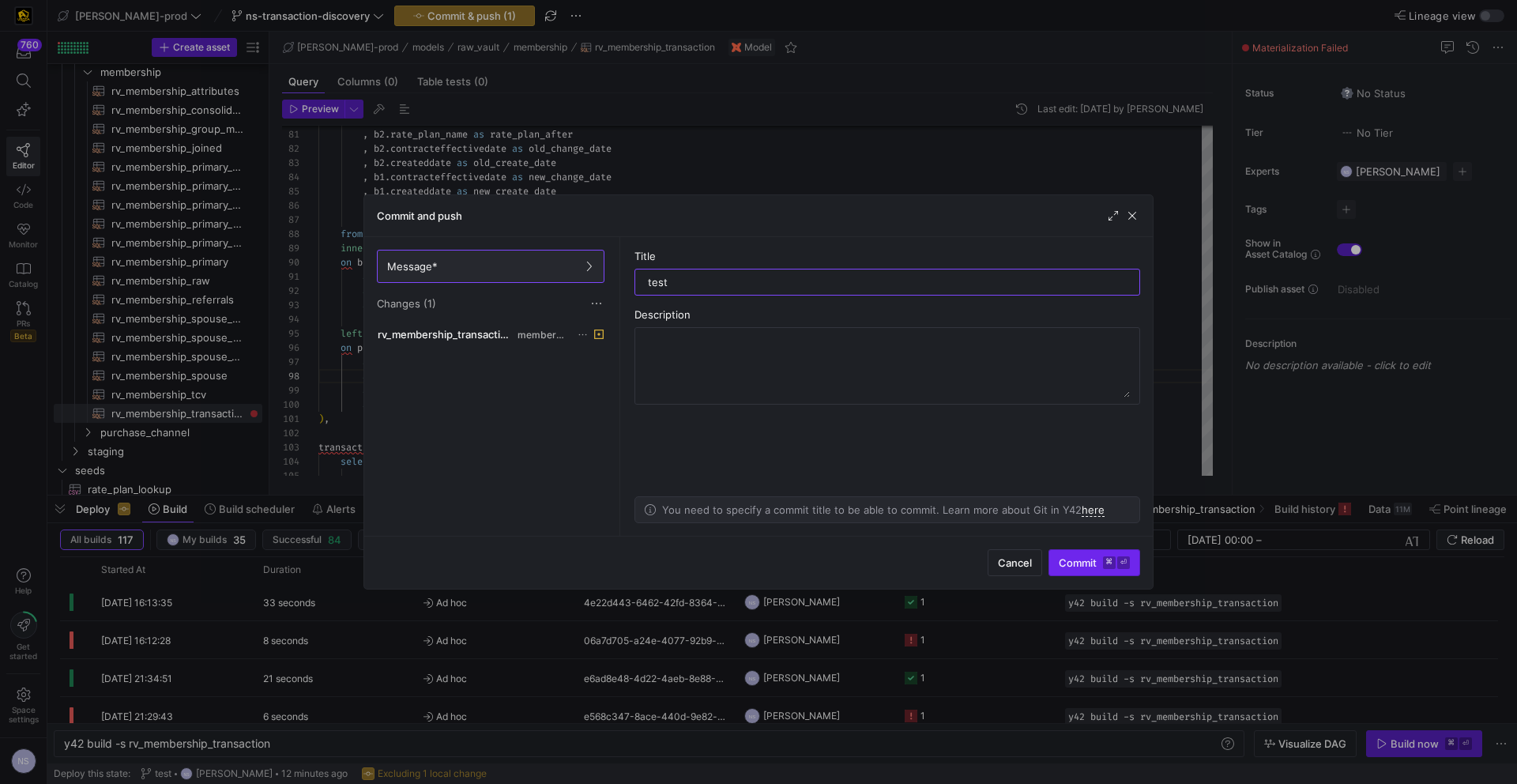
type input "test"
click at [1118, 570] on span "submit" at bounding box center [1094, 562] width 90 height 25
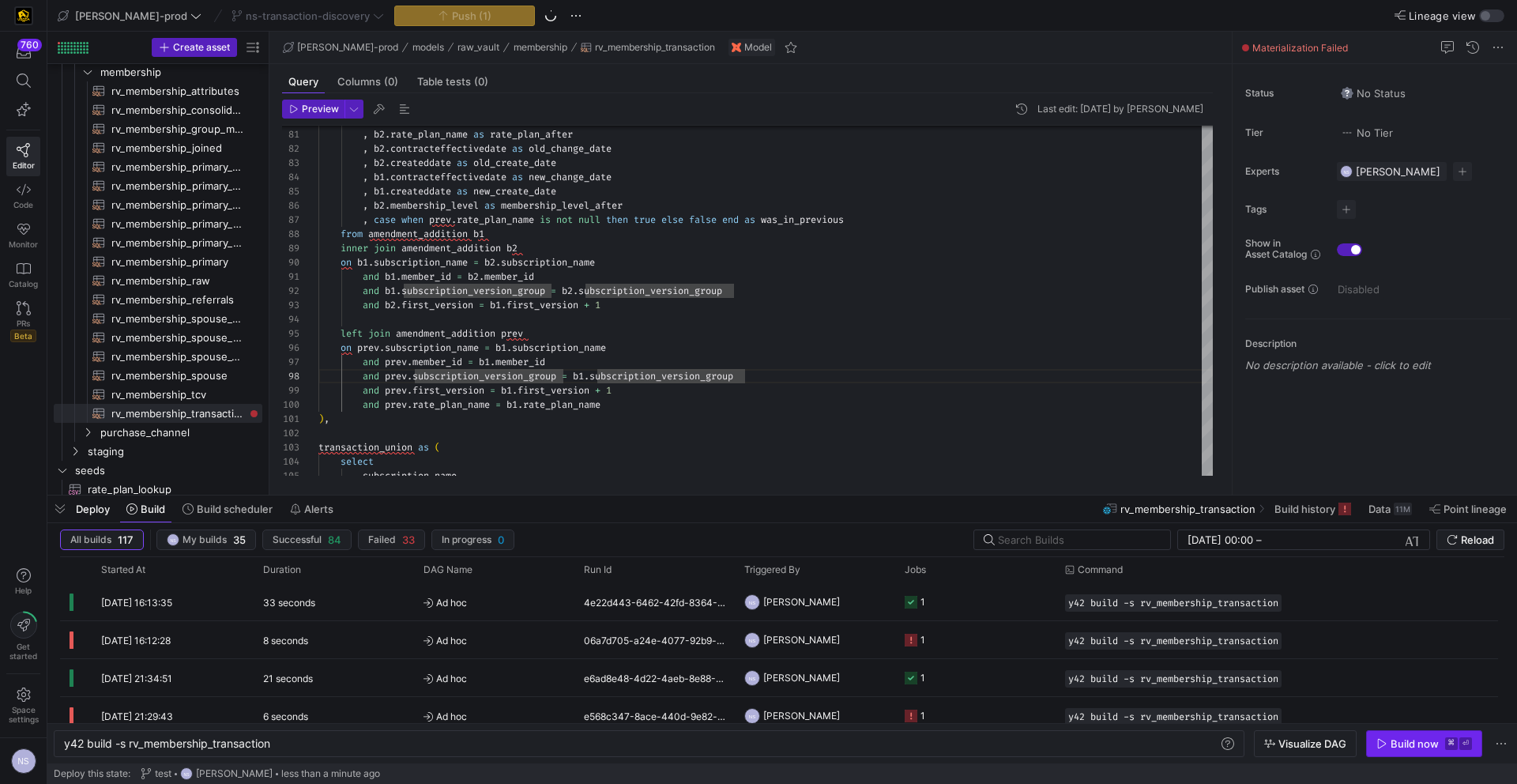
click at [1402, 749] on div "Build now" at bounding box center [1415, 743] width 48 height 13
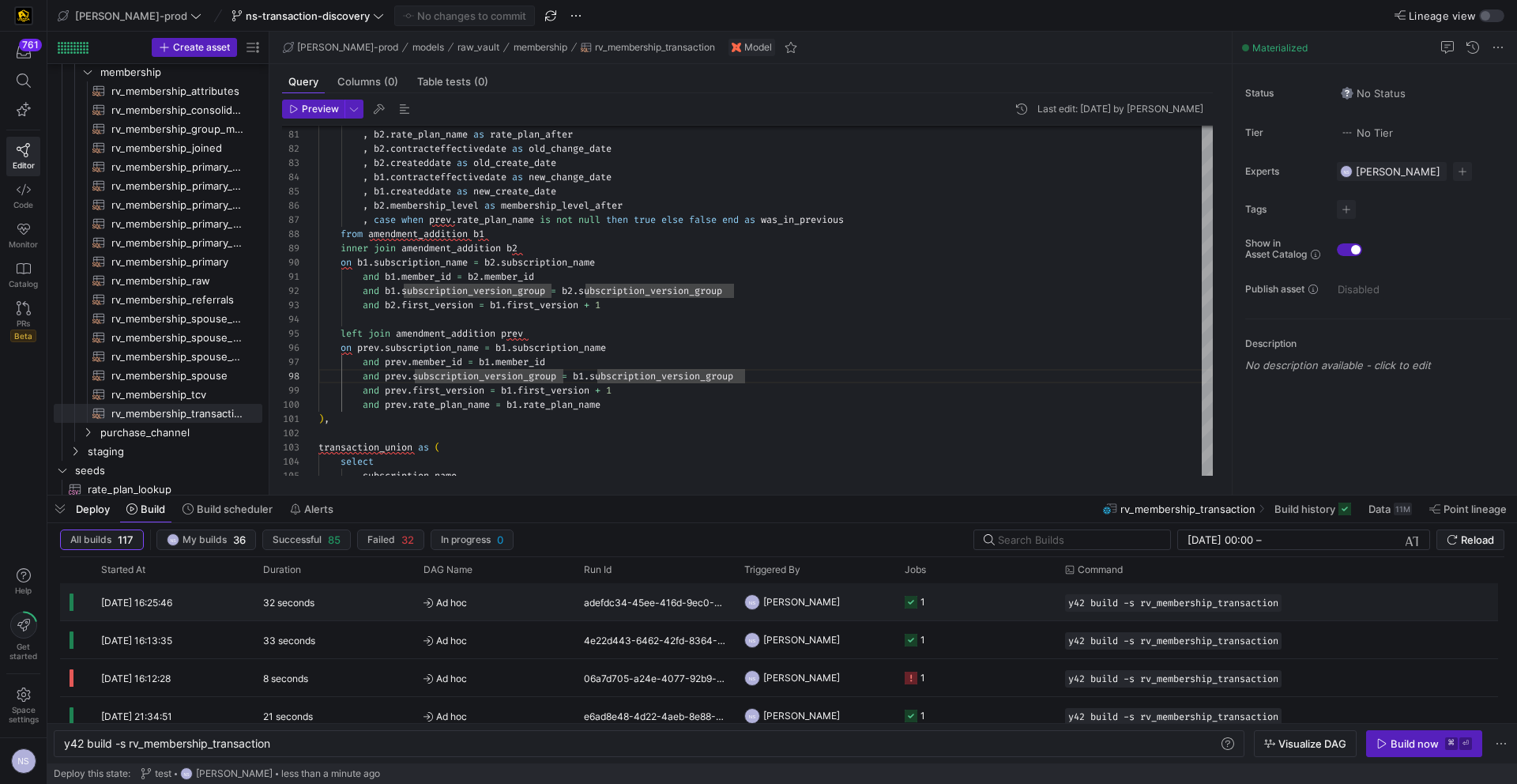
click at [758, 604] on div "NS" at bounding box center [752, 602] width 16 height 16
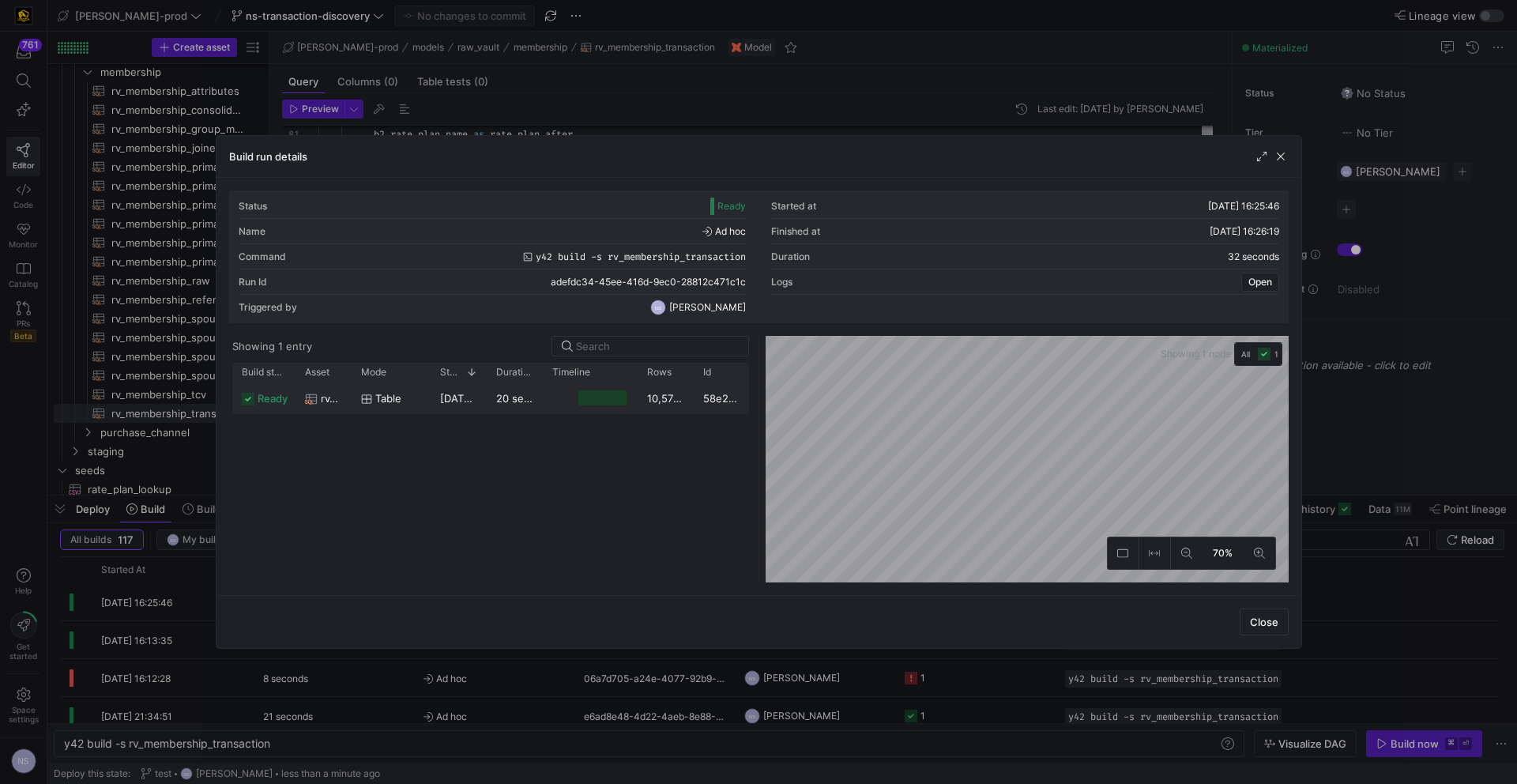
click at [622, 396] on div at bounding box center [602, 398] width 48 height 15
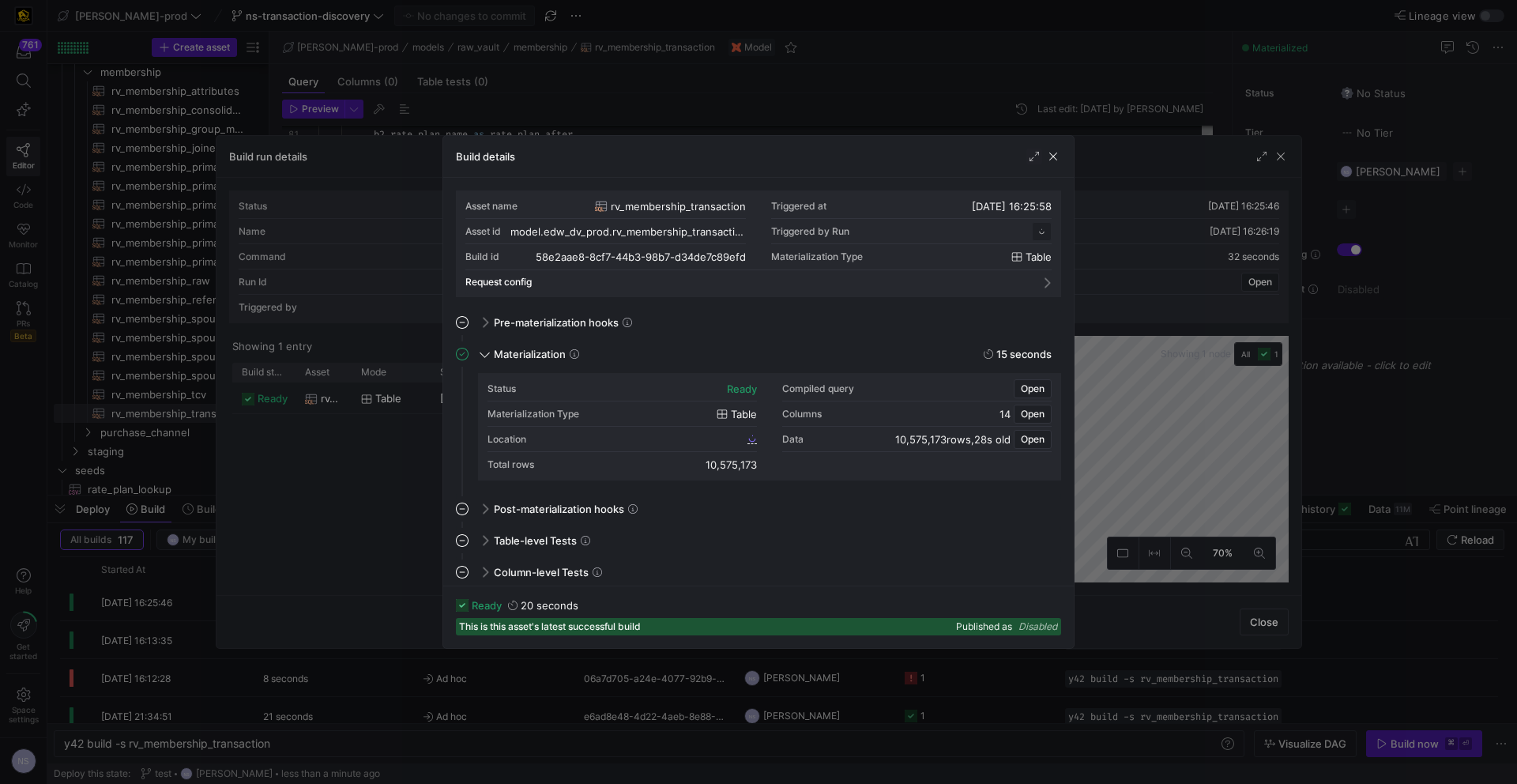
scroll to position [143, 0]
click at [737, 438] on div "Location" at bounding box center [622, 439] width 270 height 25
click at [738, 435] on span "58e2aae8_8cf7_44b3_98b7_d34de7c89efd" at bounding box center [651, 438] width 186 height 11
